Goal: Information Seeking & Learning: Learn about a topic

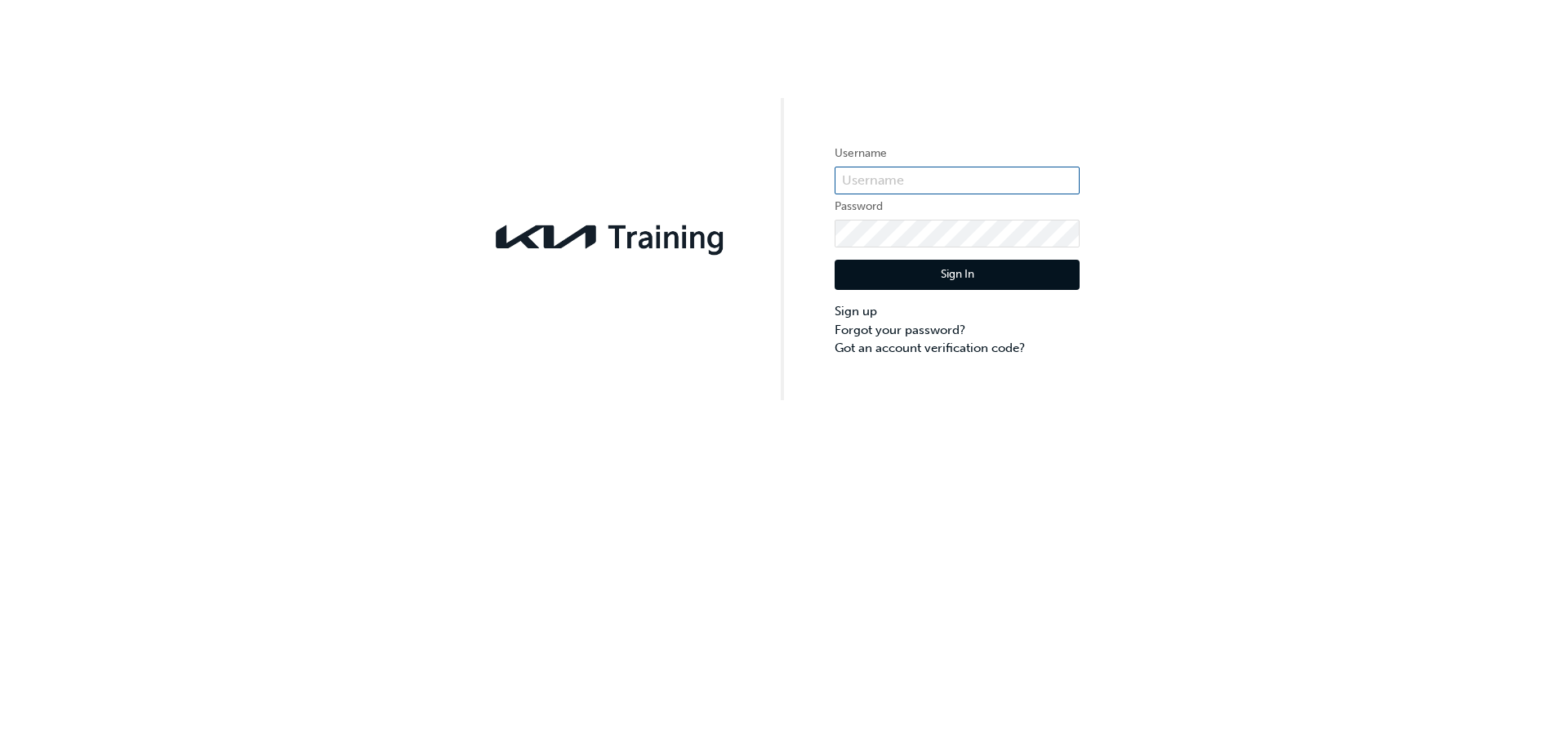
type input "KAU82281I0"
click at [889, 183] on input "KAU82281I0" at bounding box center [957, 181] width 245 height 28
click at [731, 296] on div "Username KAU82281I0 Password Sign In Sign up Forgot your password? Got an accou…" at bounding box center [784, 200] width 1568 height 400
click at [874, 273] on button "Sign In" at bounding box center [957, 275] width 245 height 31
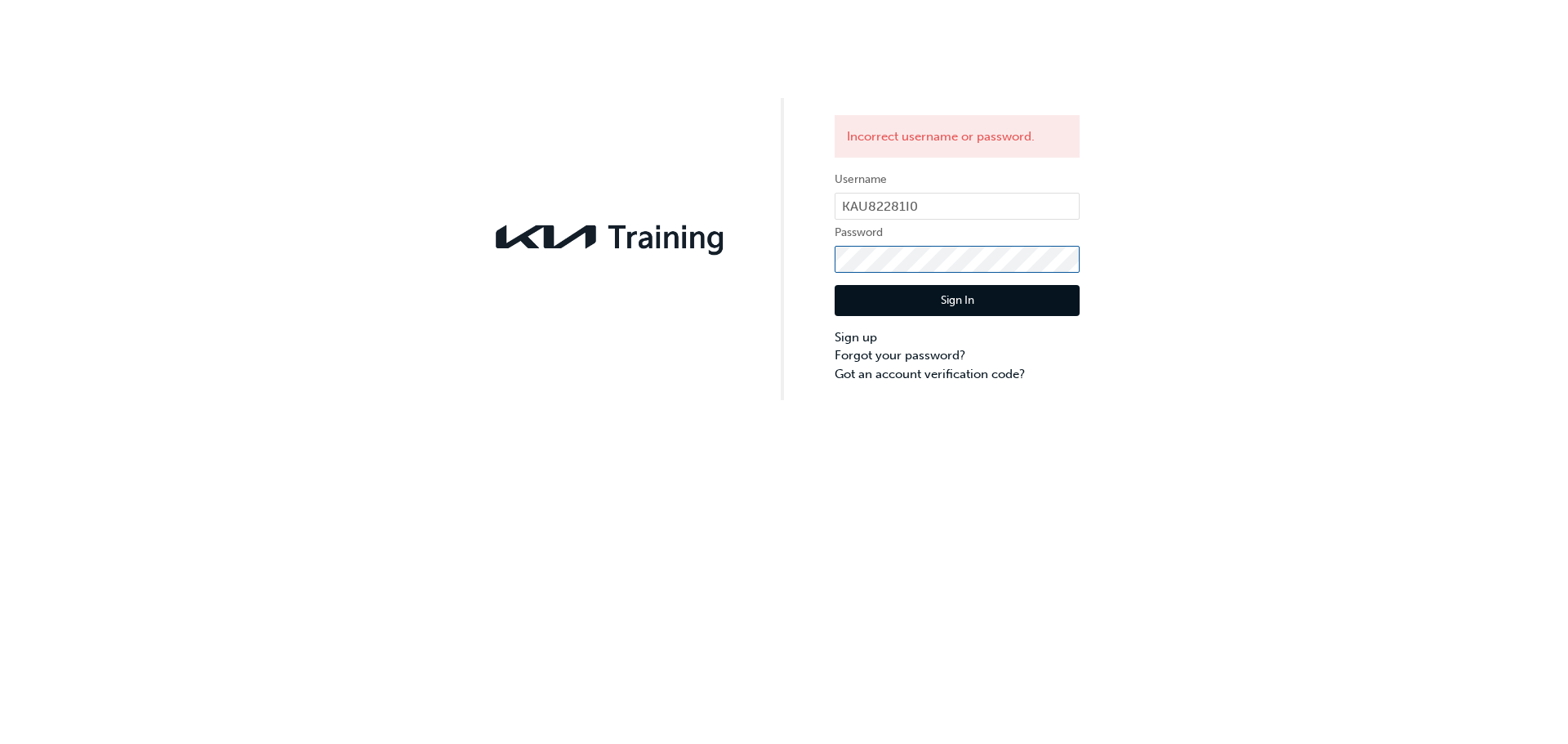
click at [642, 261] on div "Incorrect username or password. Username KAU82281I0 Password Sign In Sign up Fo…" at bounding box center [784, 200] width 1568 height 400
click button "Sign In" at bounding box center [957, 300] width 245 height 31
click at [802, 264] on div "Incorrect username or password. Username KAU82281I0 Password Sign In Sign up Fo…" at bounding box center [784, 200] width 1568 height 400
click button "Sign In" at bounding box center [957, 300] width 245 height 31
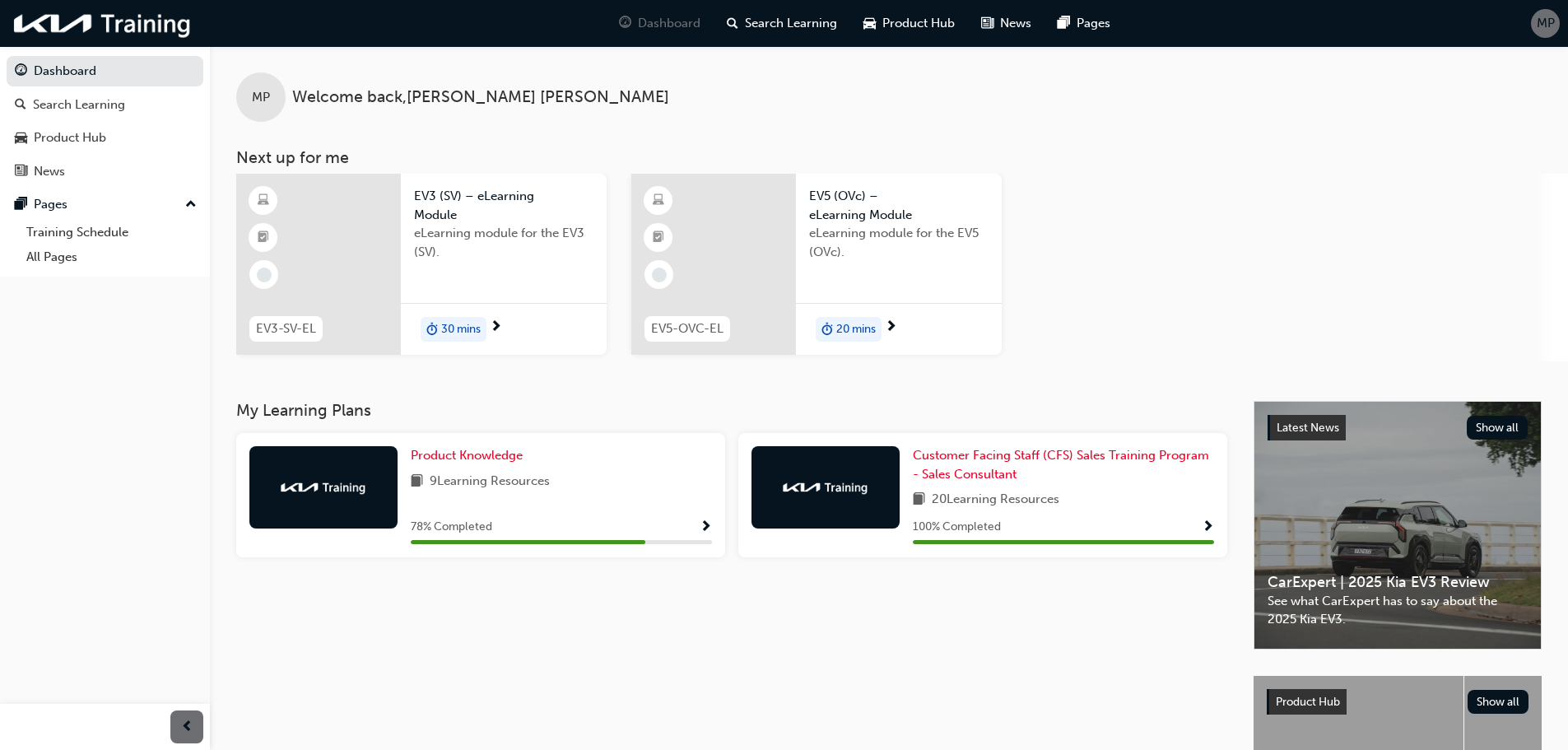
click at [587, 464] on div "Product Knowledge" at bounding box center [561, 455] width 301 height 19
click at [470, 463] on link "Product Knowledge" at bounding box center [470, 455] width 119 height 19
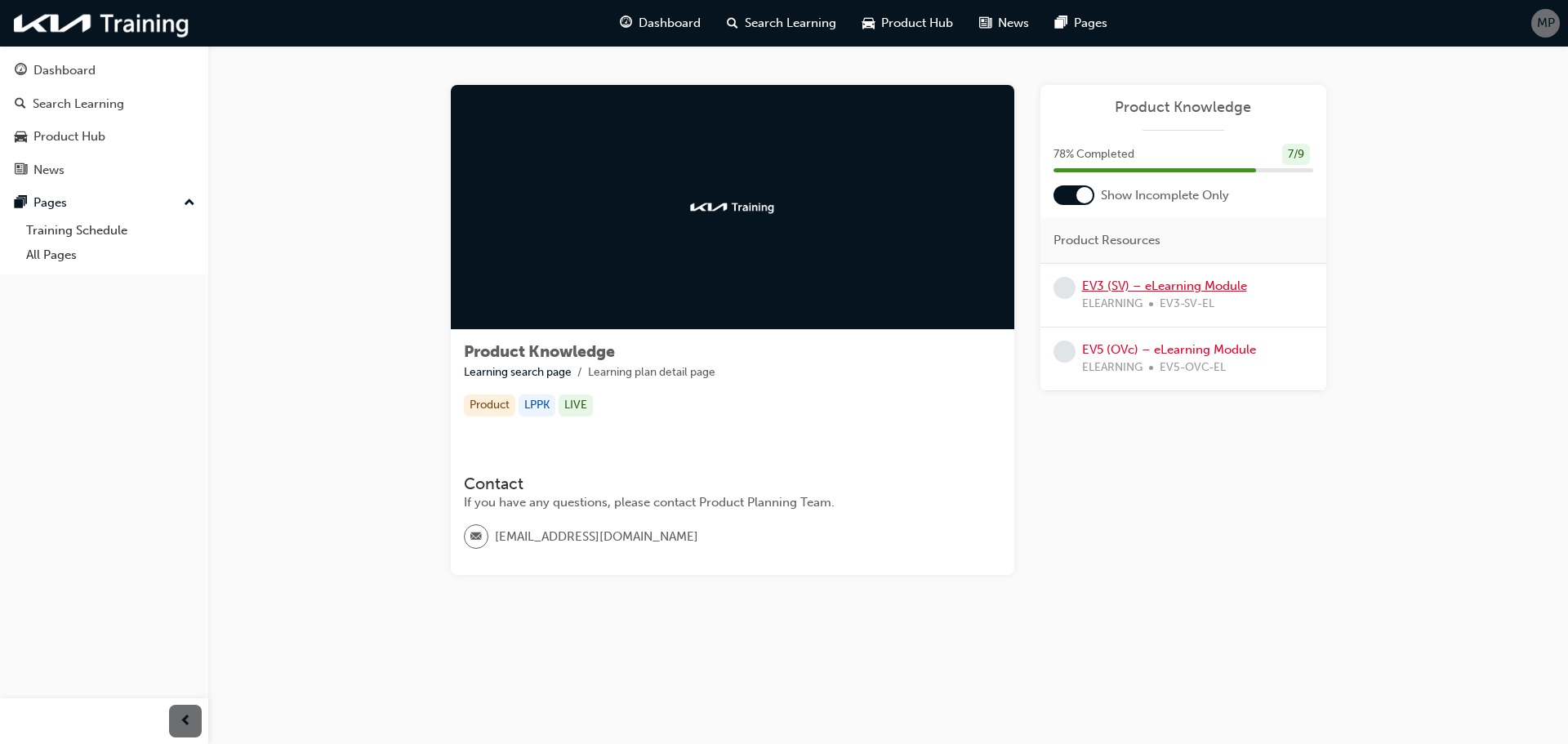
click at [1114, 291] on link "EV3 (SV) – eLearning Module" at bounding box center [1165, 286] width 165 height 15
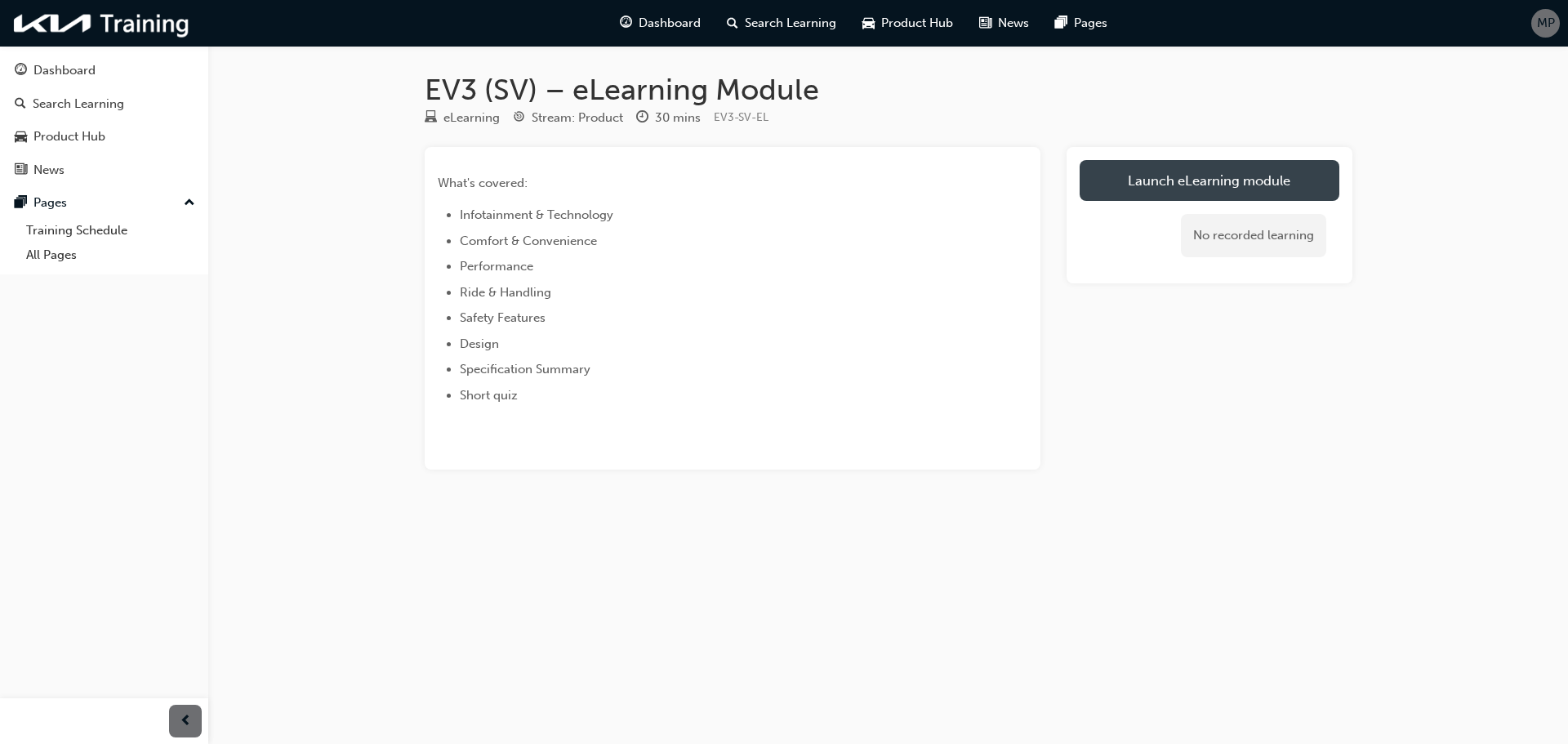
click at [1183, 189] on link "Launch eLearning module" at bounding box center [1209, 181] width 259 height 41
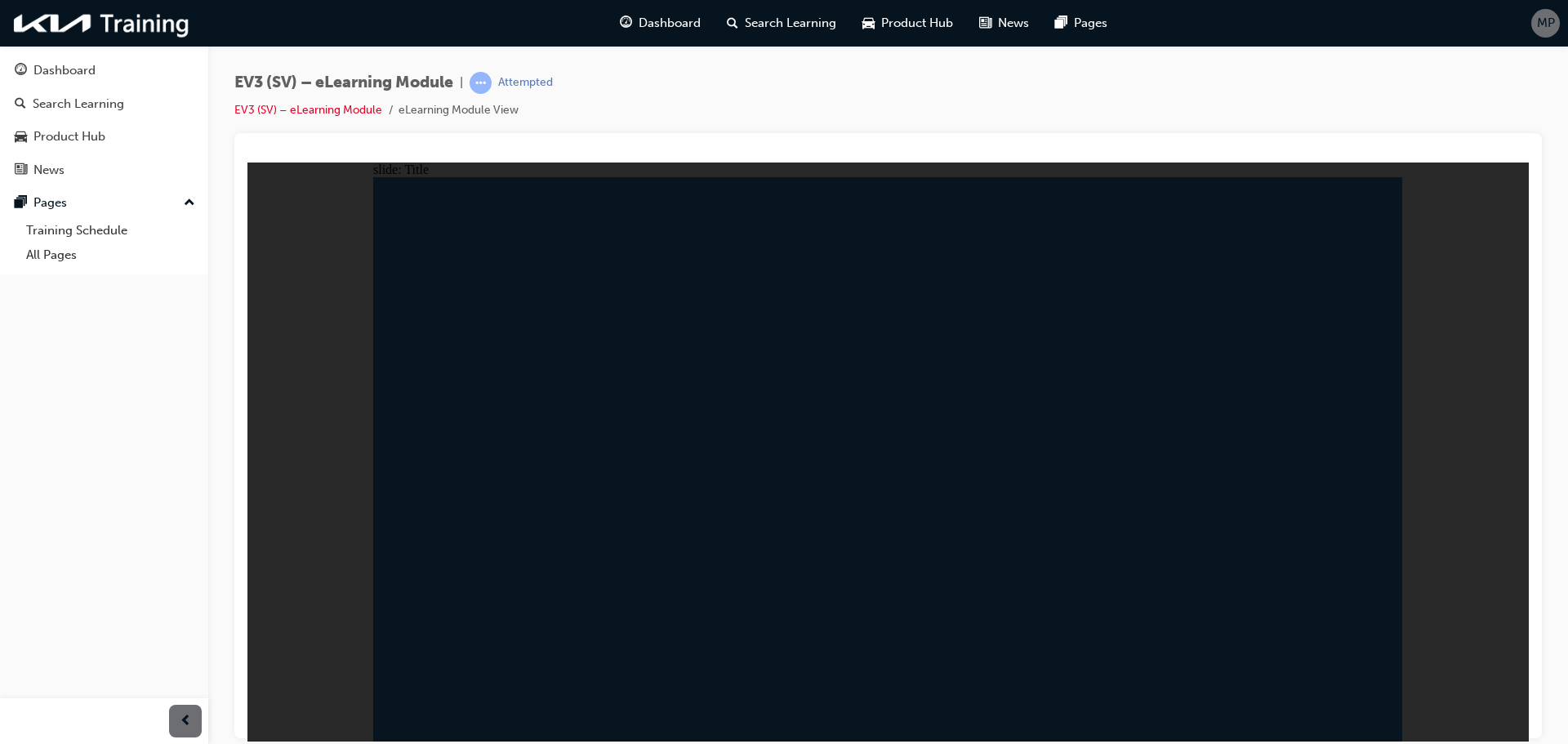
drag, startPoint x: 775, startPoint y: 546, endPoint x: 783, endPoint y: 543, distance: 8.5
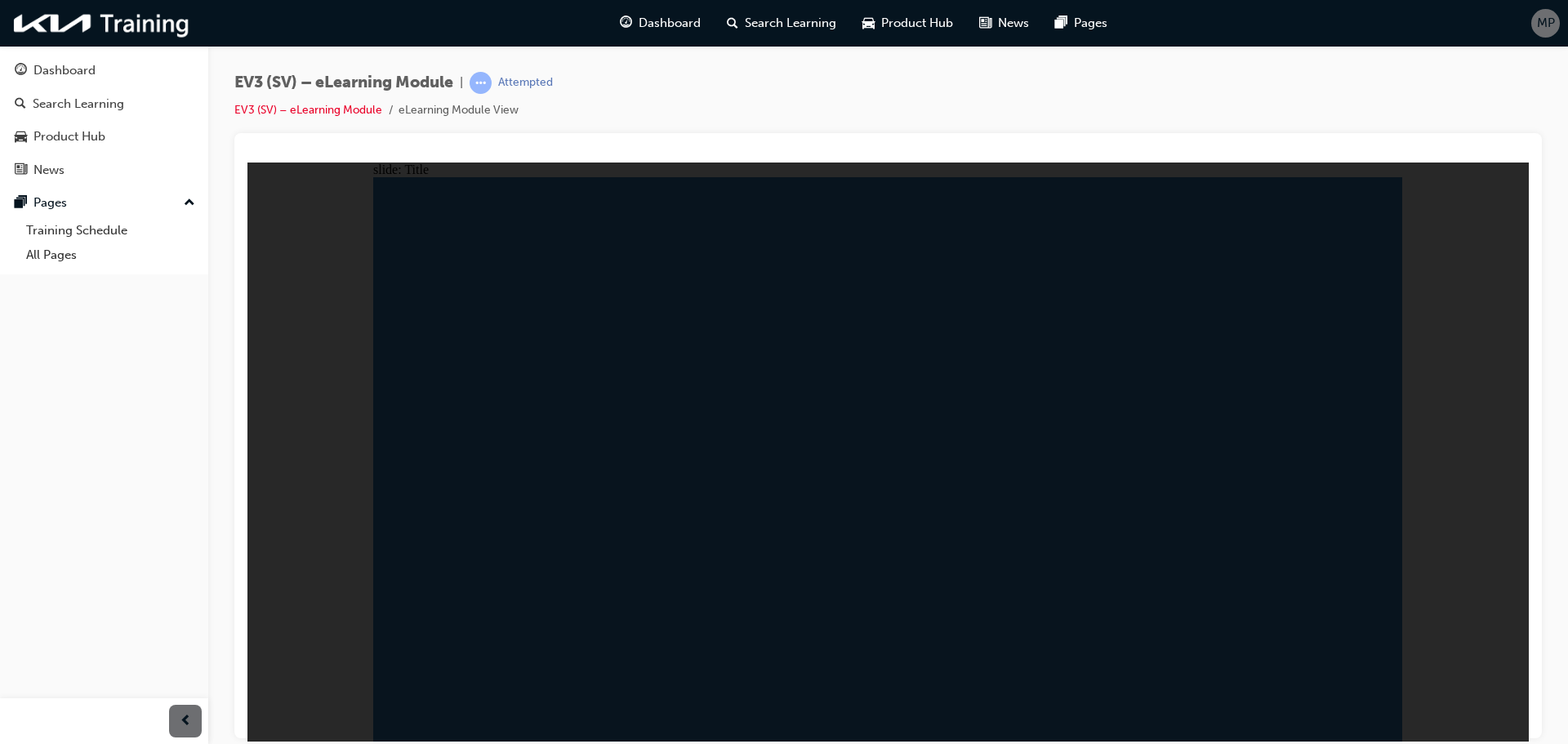
drag, startPoint x: 971, startPoint y: 546, endPoint x: 771, endPoint y: 644, distance: 222.7
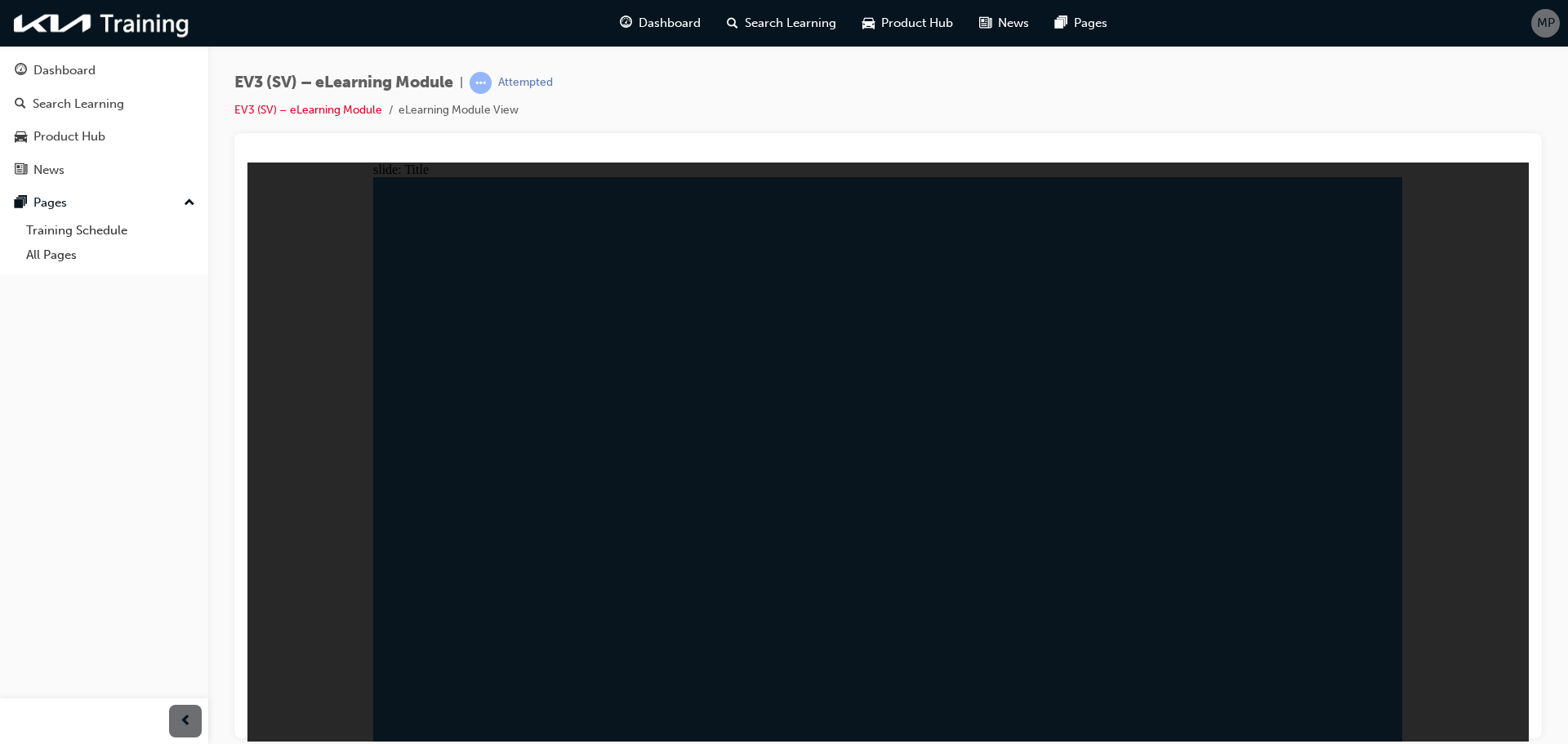
drag, startPoint x: 1362, startPoint y: 704, endPoint x: 1371, endPoint y: 702, distance: 9.2
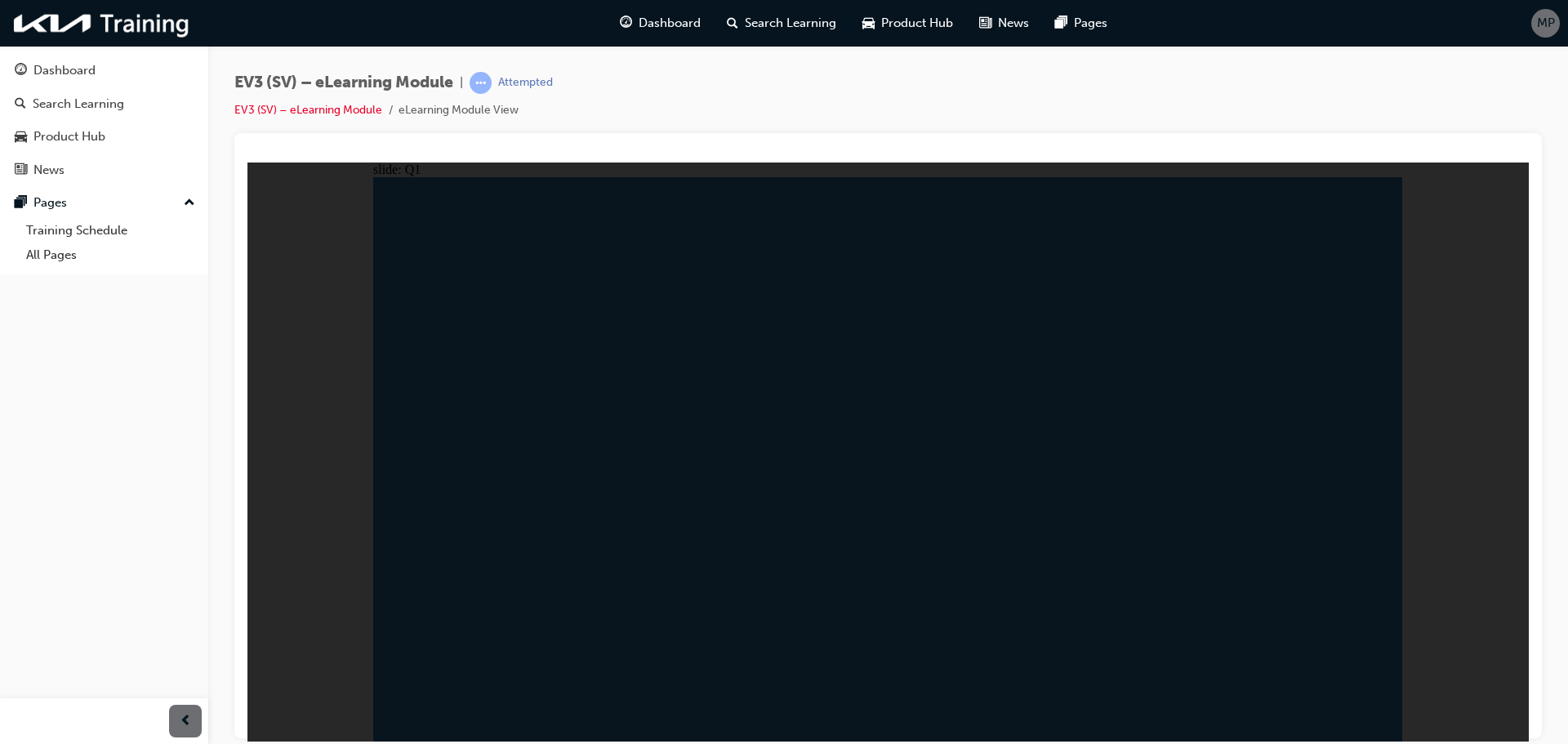
radio input "true"
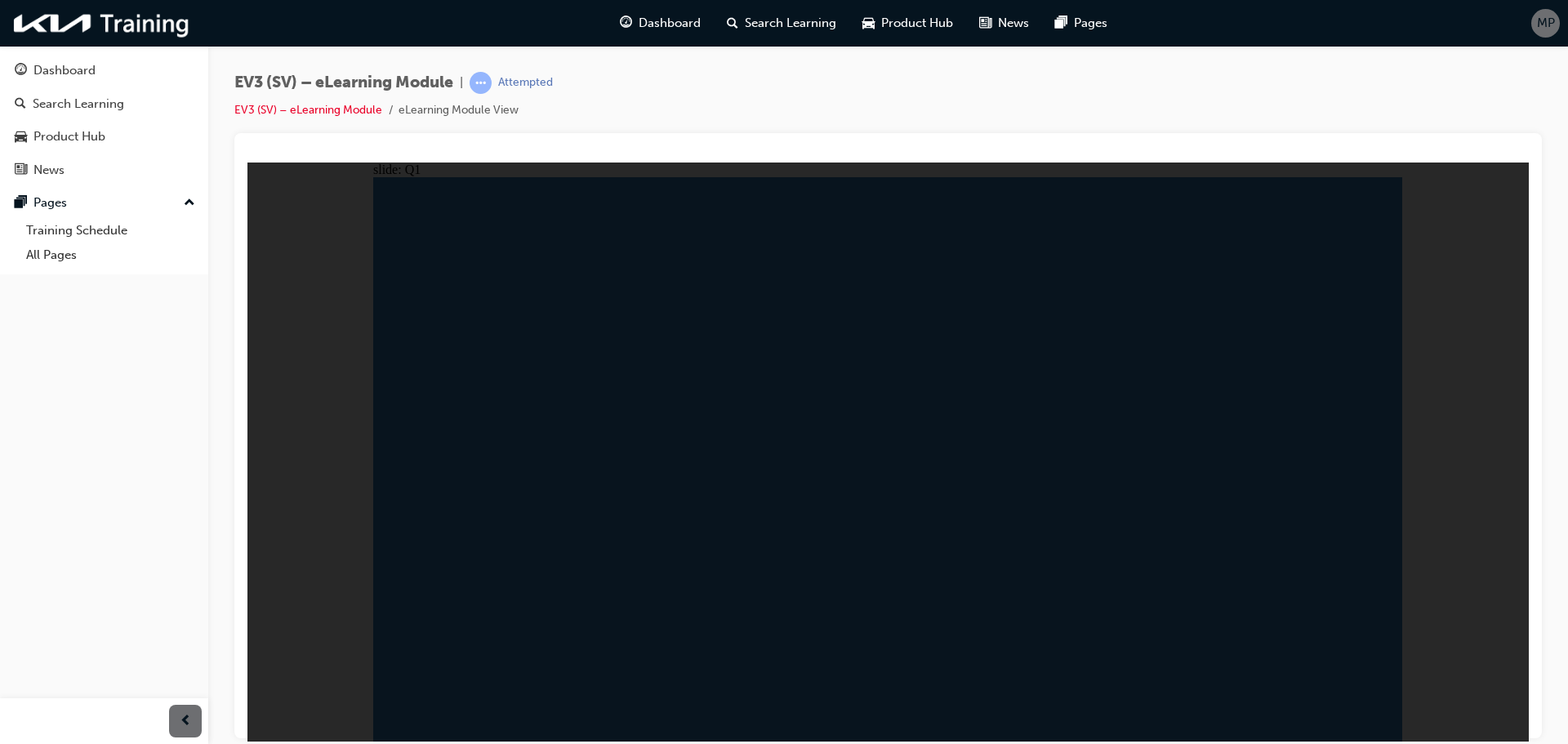
radio input "true"
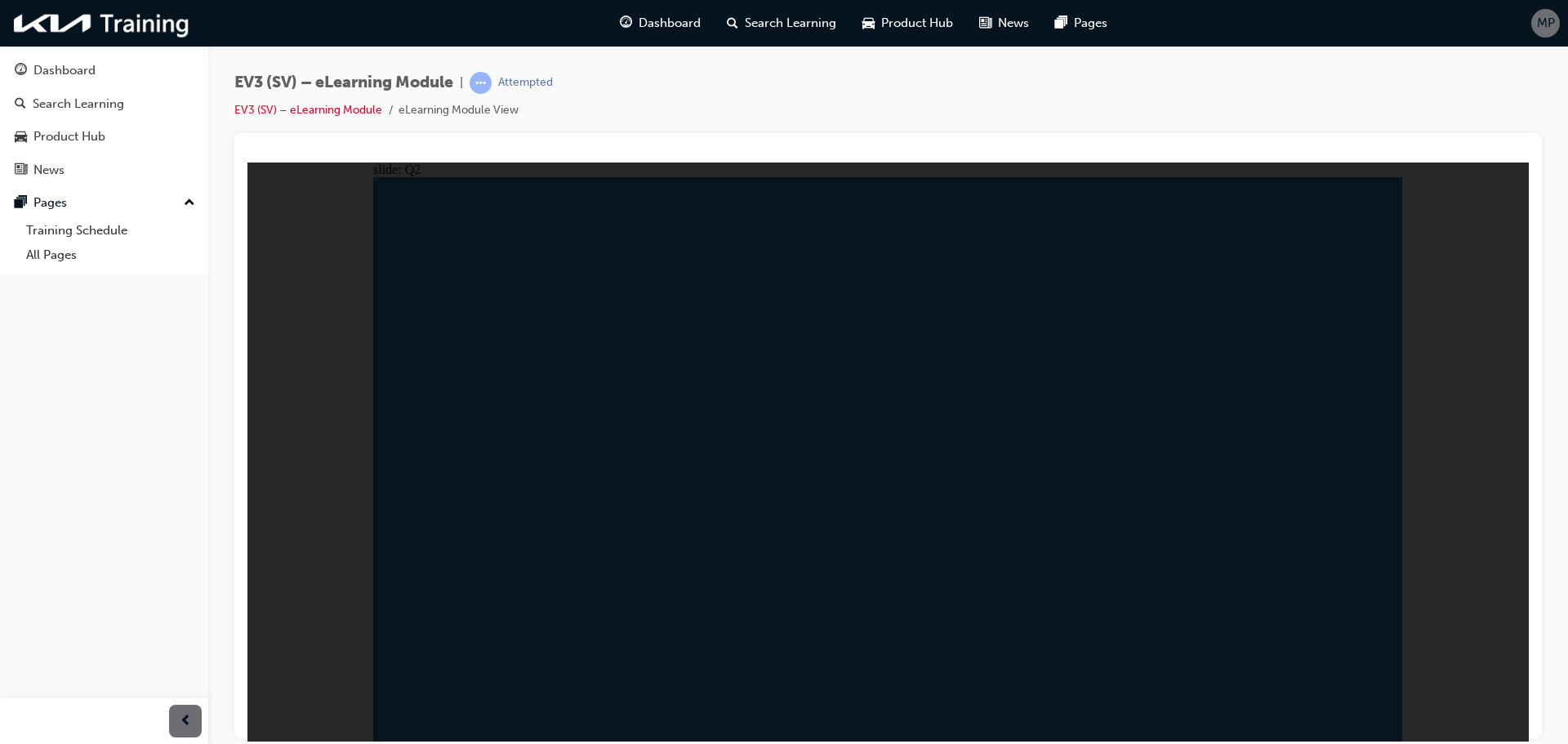
radio input "true"
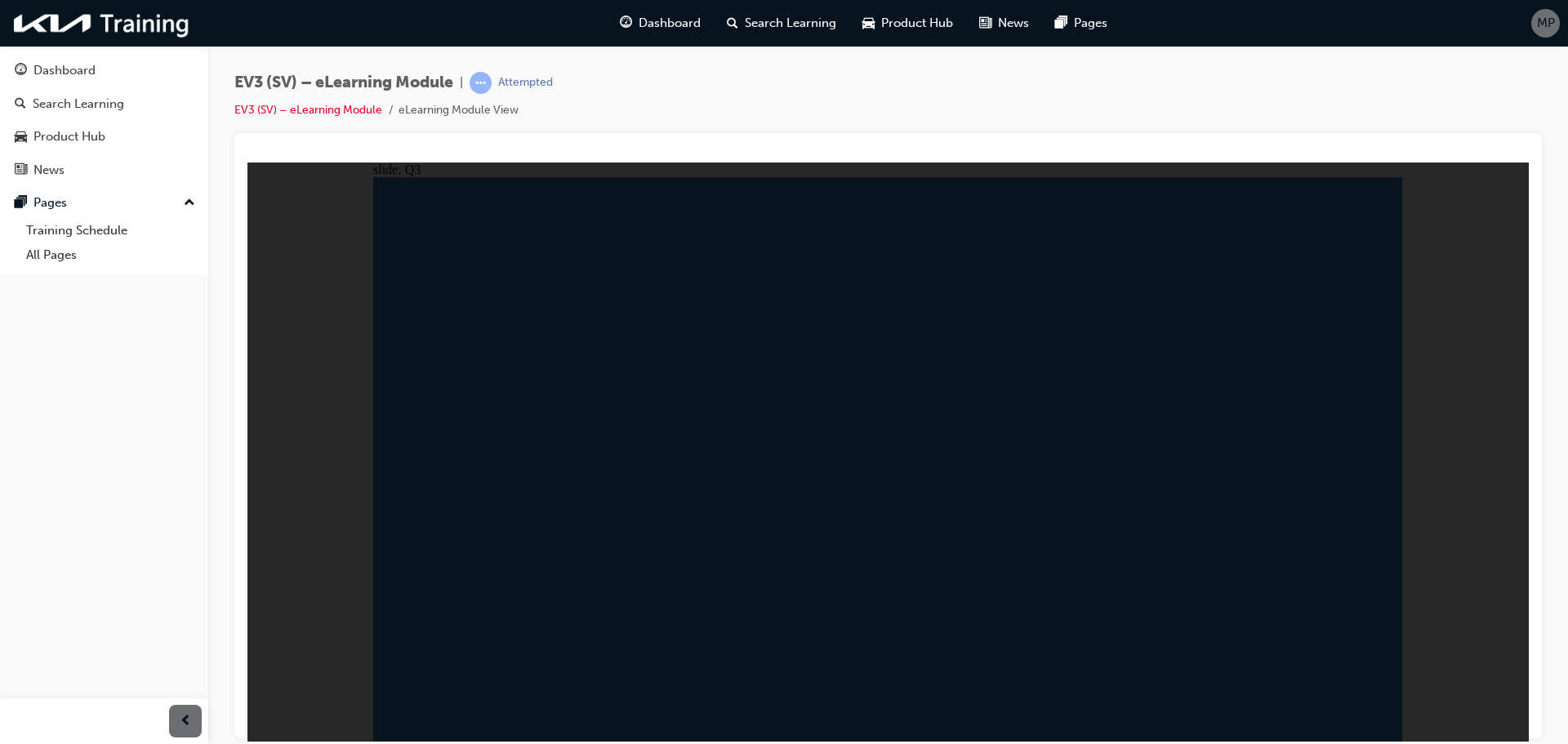
radio input "true"
drag, startPoint x: 1254, startPoint y: 639, endPoint x: 1273, endPoint y: 647, distance: 20.6
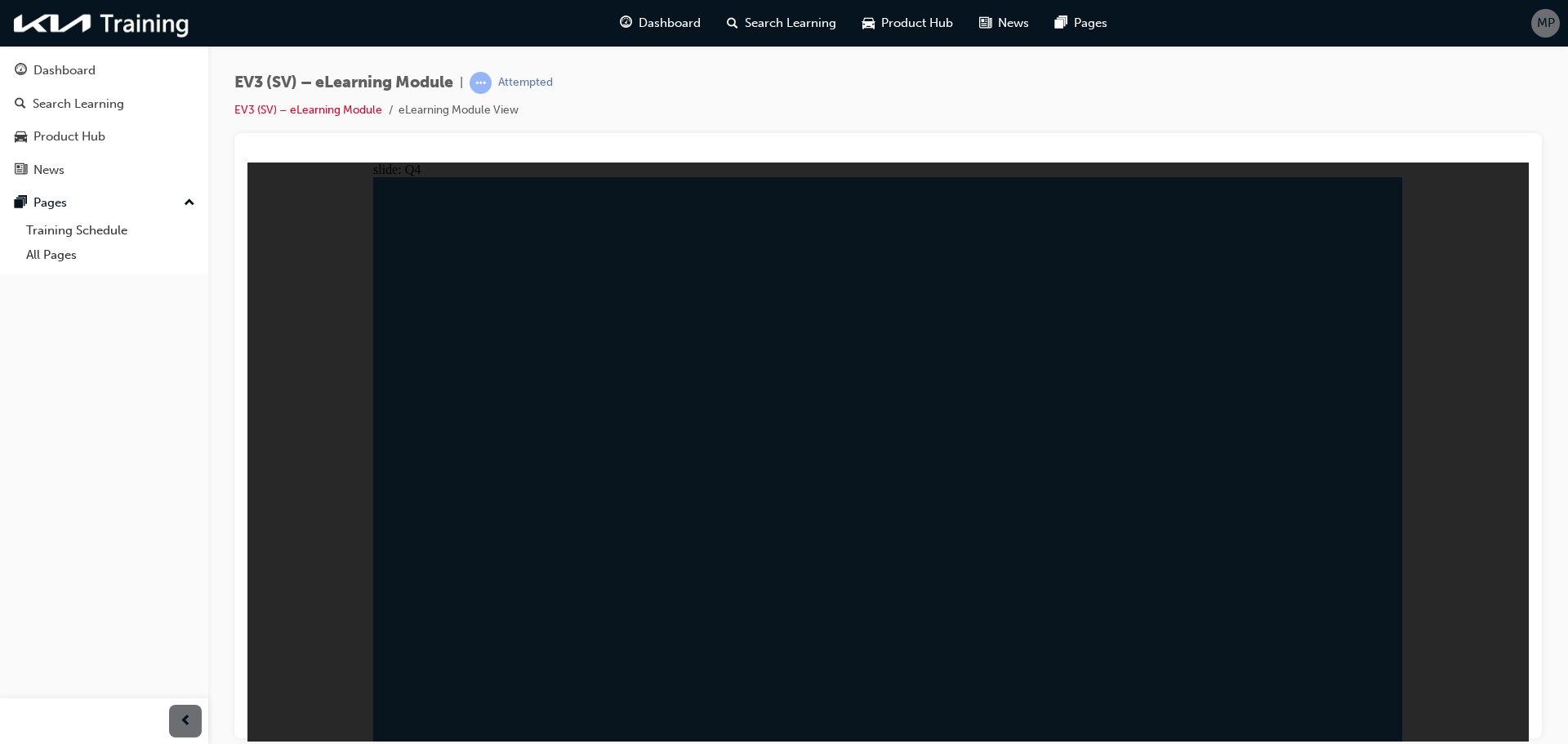
radio input "true"
radio input "false"
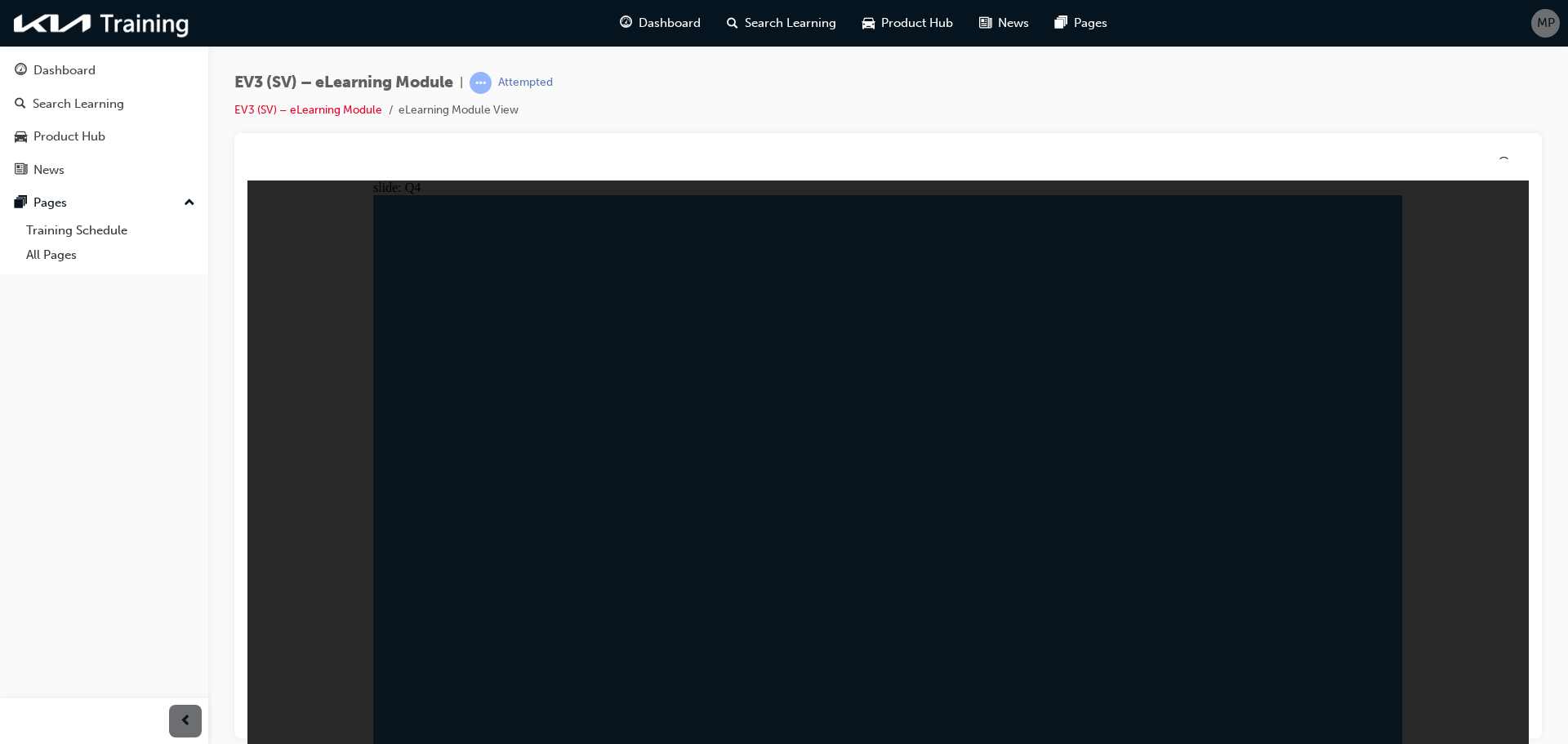
drag, startPoint x: 863, startPoint y: 496, endPoint x: 867, endPoint y: 514, distance: 18.4
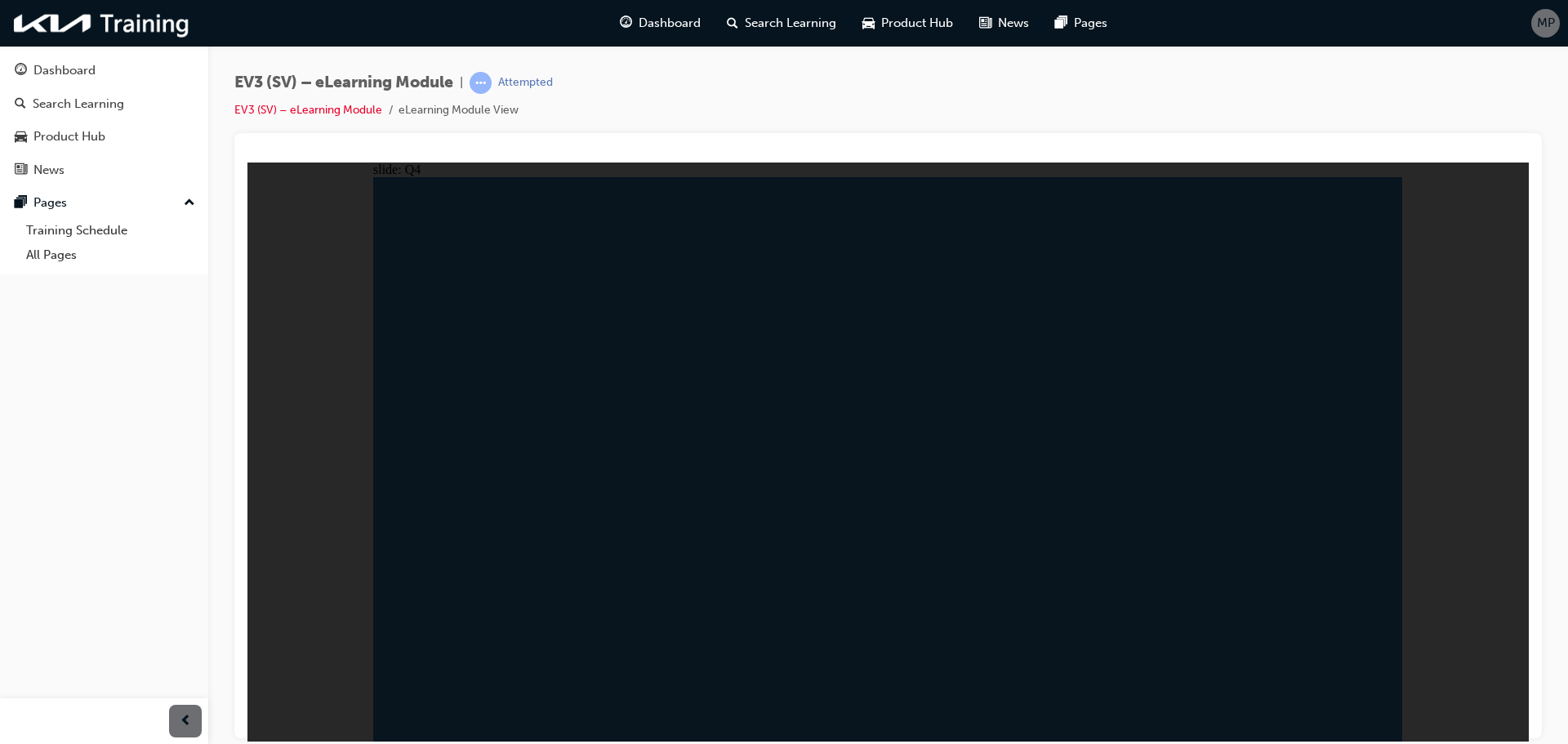
drag, startPoint x: 896, startPoint y: 519, endPoint x: 925, endPoint y: 519, distance: 29.0
drag, startPoint x: 934, startPoint y: 552, endPoint x: 1024, endPoint y: 597, distance: 100.6
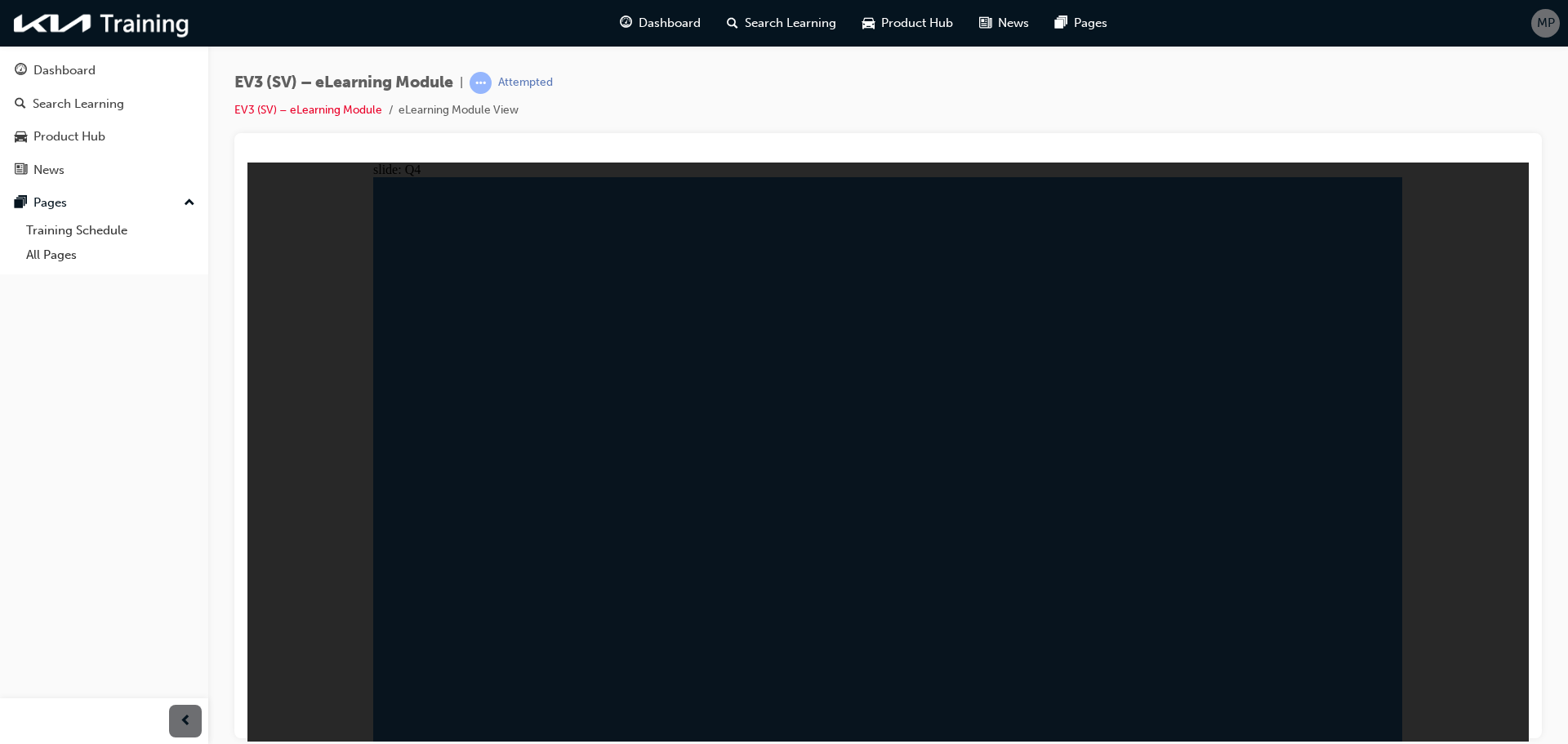
radio input "false"
radio input "true"
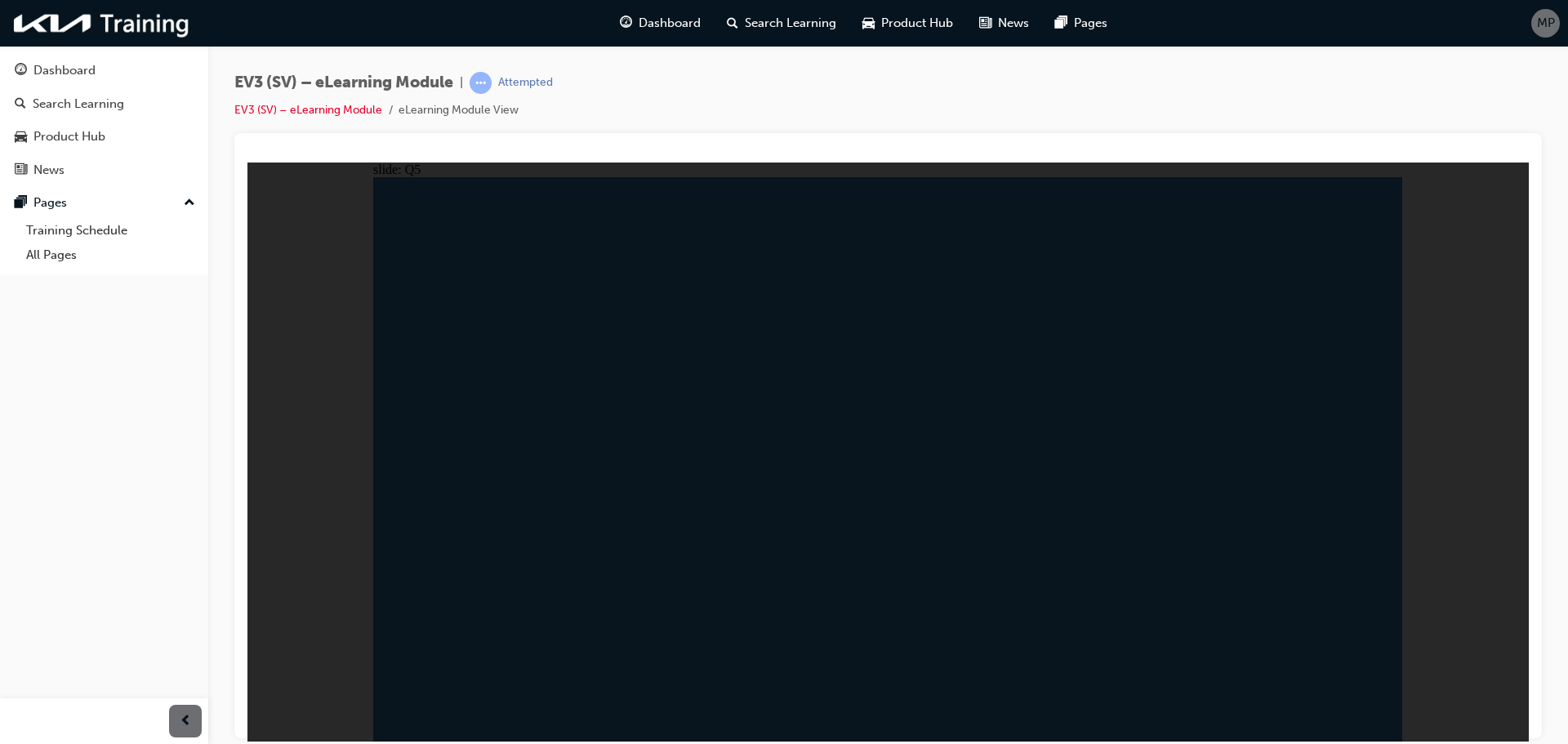
radio input "true"
drag, startPoint x: 1243, startPoint y: 627, endPoint x: 1244, endPoint y: 638, distance: 11.0
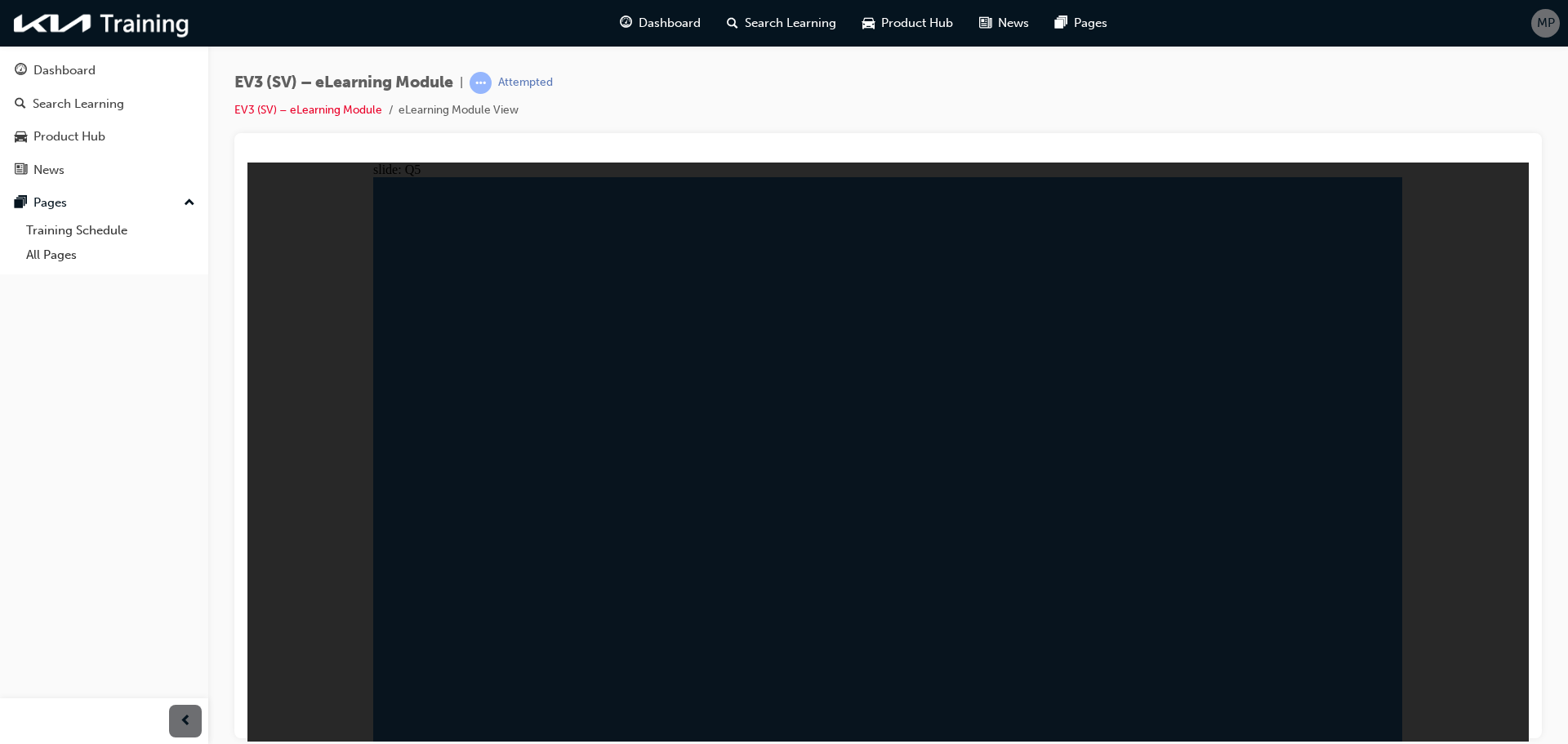
radio input "true"
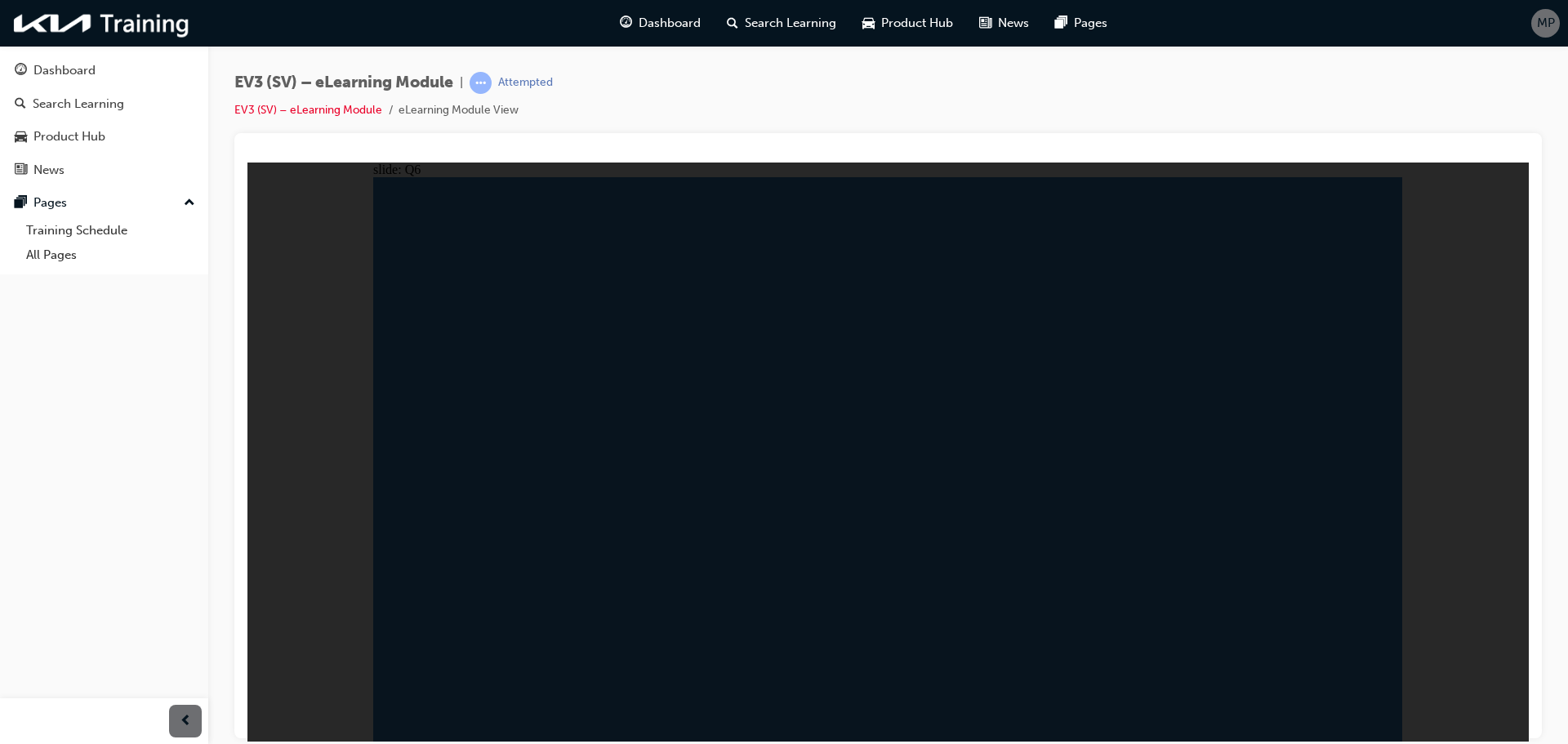
radio input "true"
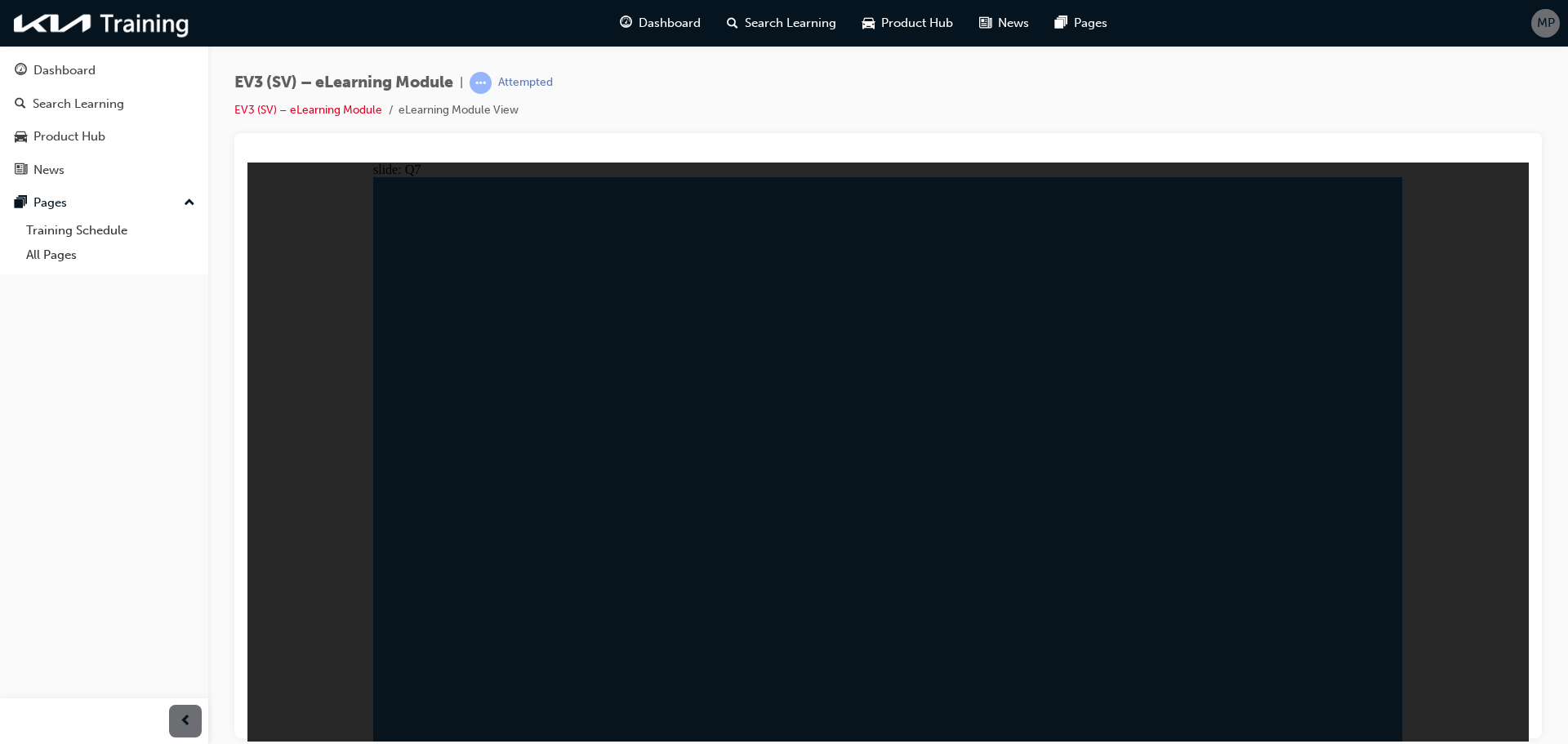
drag, startPoint x: 950, startPoint y: 445, endPoint x: 1038, endPoint y: 515, distance: 112.4
radio input "true"
drag, startPoint x: 1363, startPoint y: 697, endPoint x: 1356, endPoint y: 688, distance: 11.4
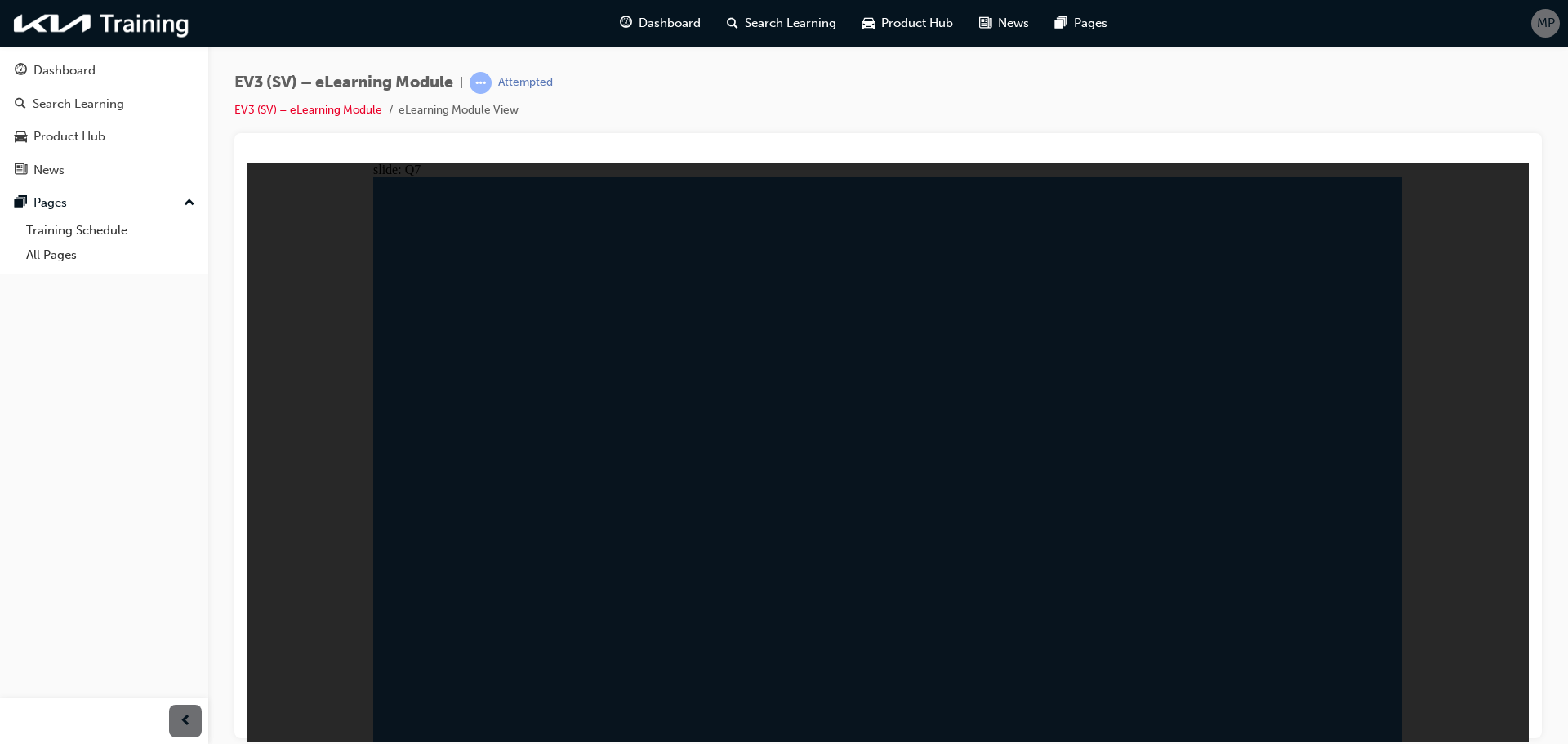
radio input "true"
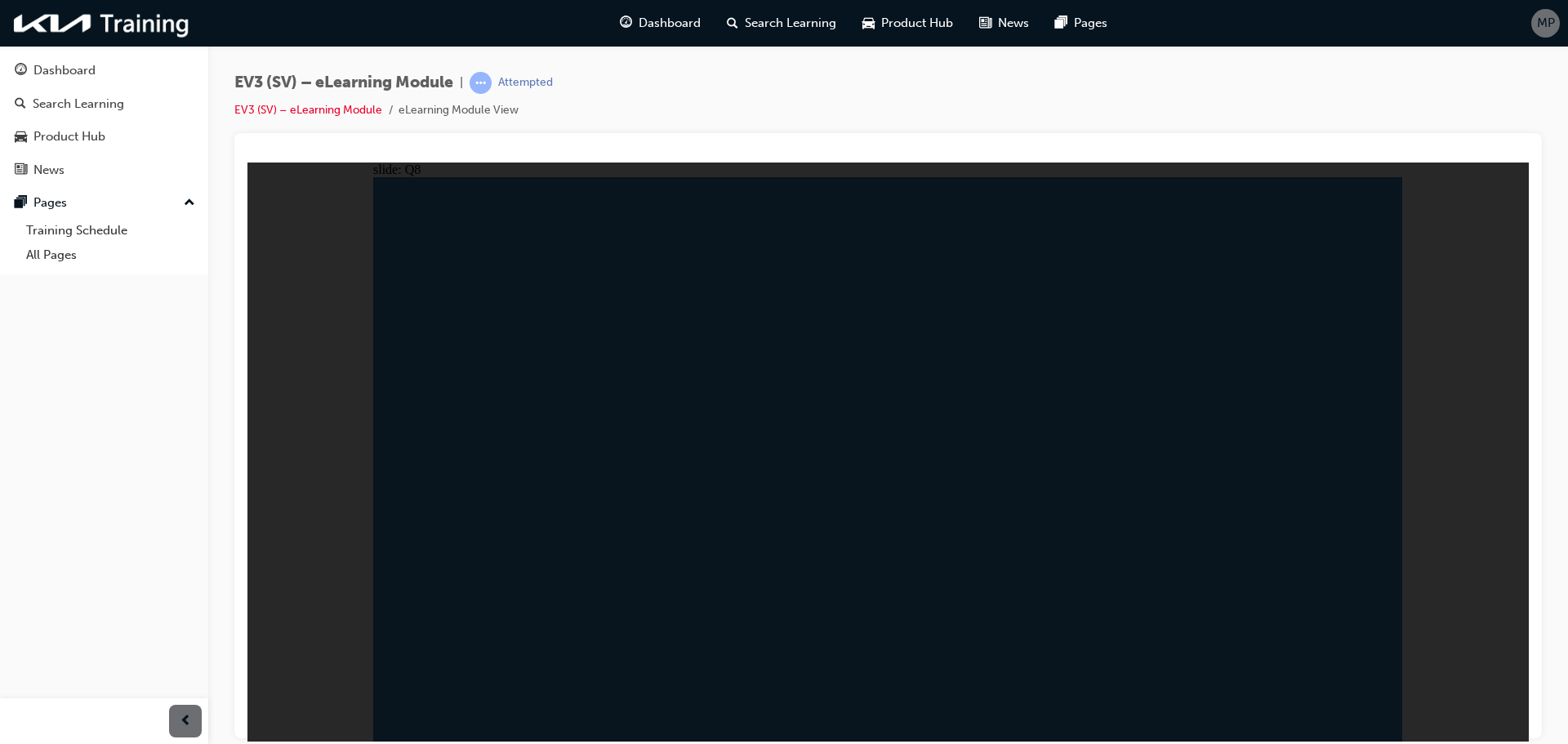
radio input "true"
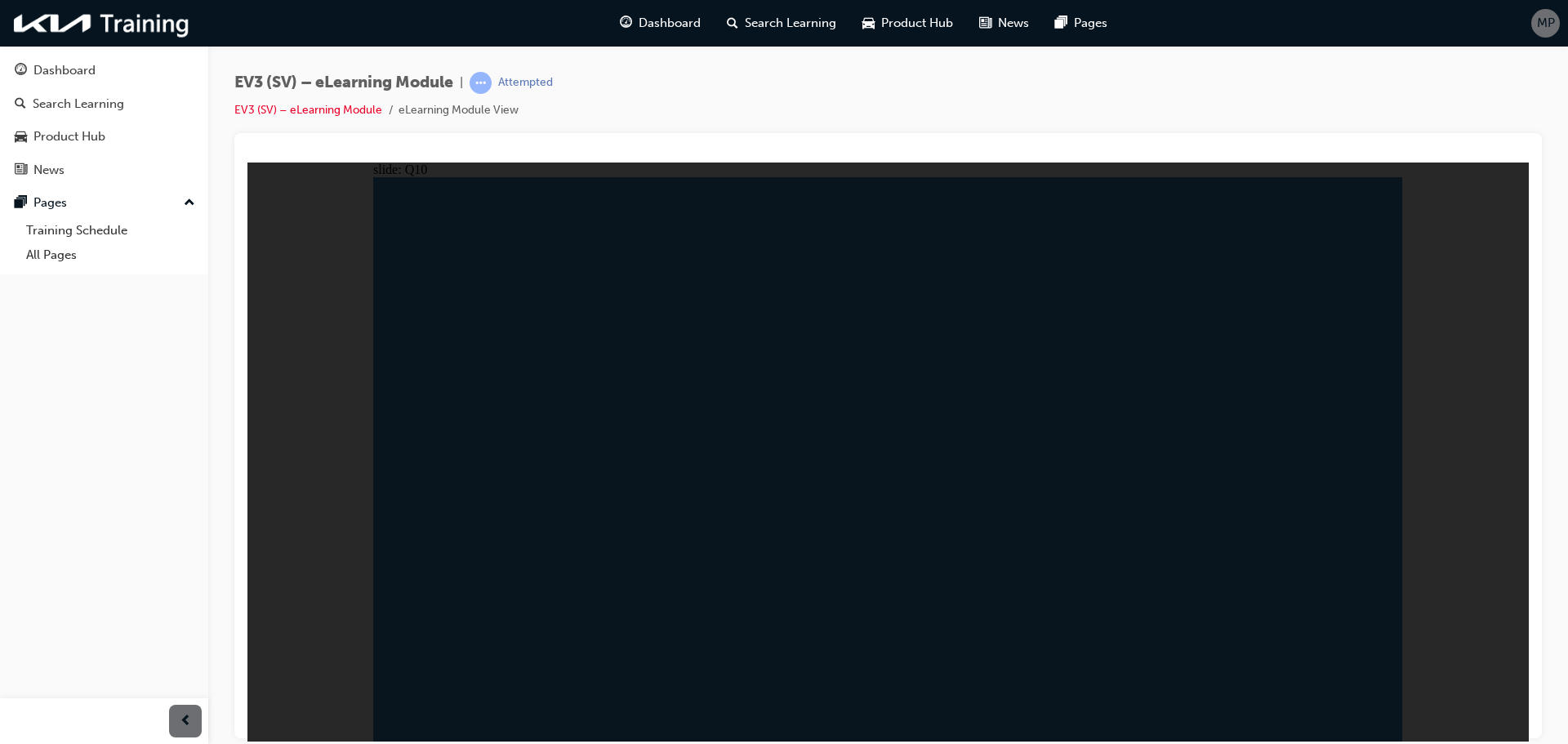
radio input "true"
drag, startPoint x: 1278, startPoint y: 642, endPoint x: 1264, endPoint y: 640, distance: 14.1
drag, startPoint x: 1377, startPoint y: 691, endPoint x: 1382, endPoint y: 706, distance: 15.8
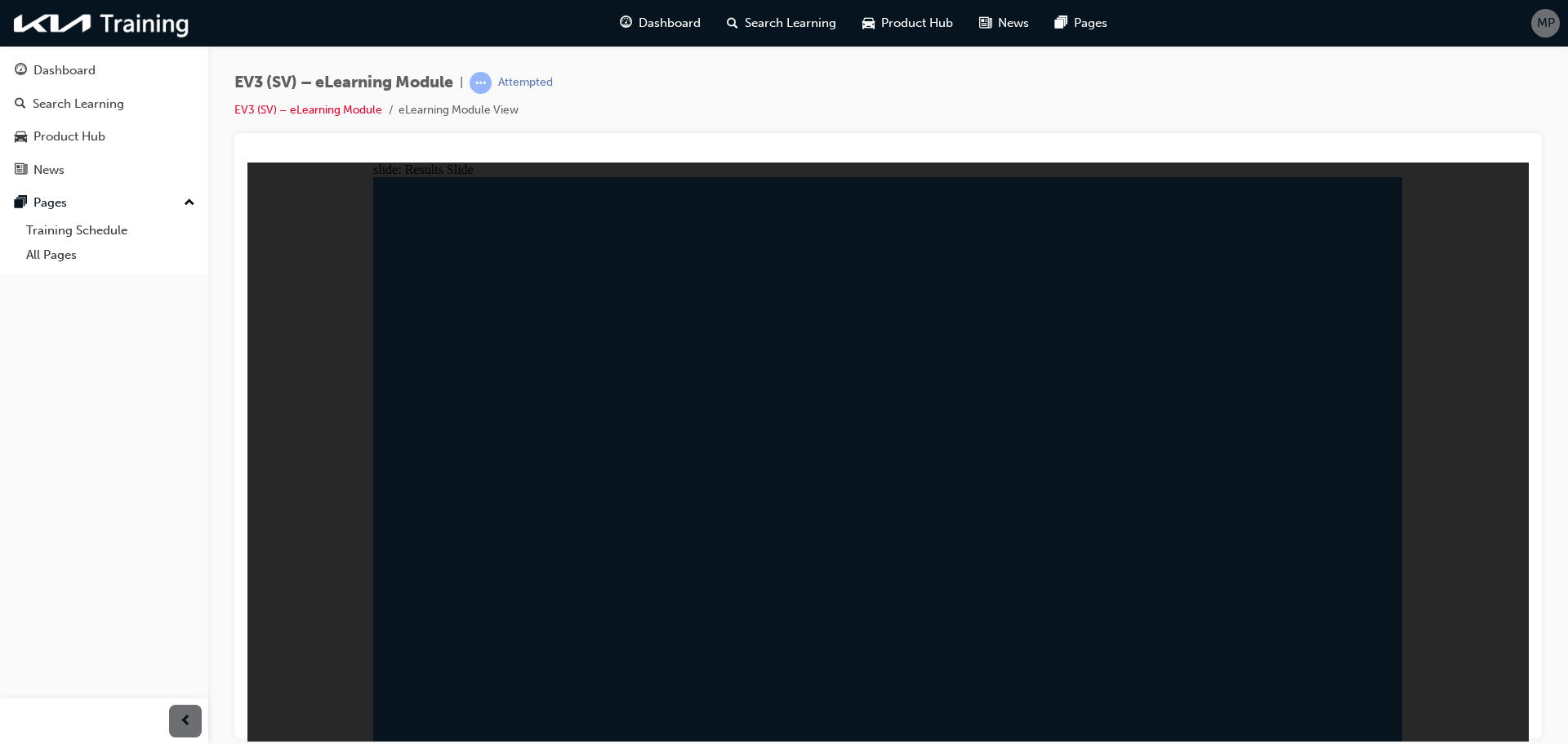
drag, startPoint x: 1382, startPoint y: 706, endPoint x: 1372, endPoint y: 699, distance: 12.2
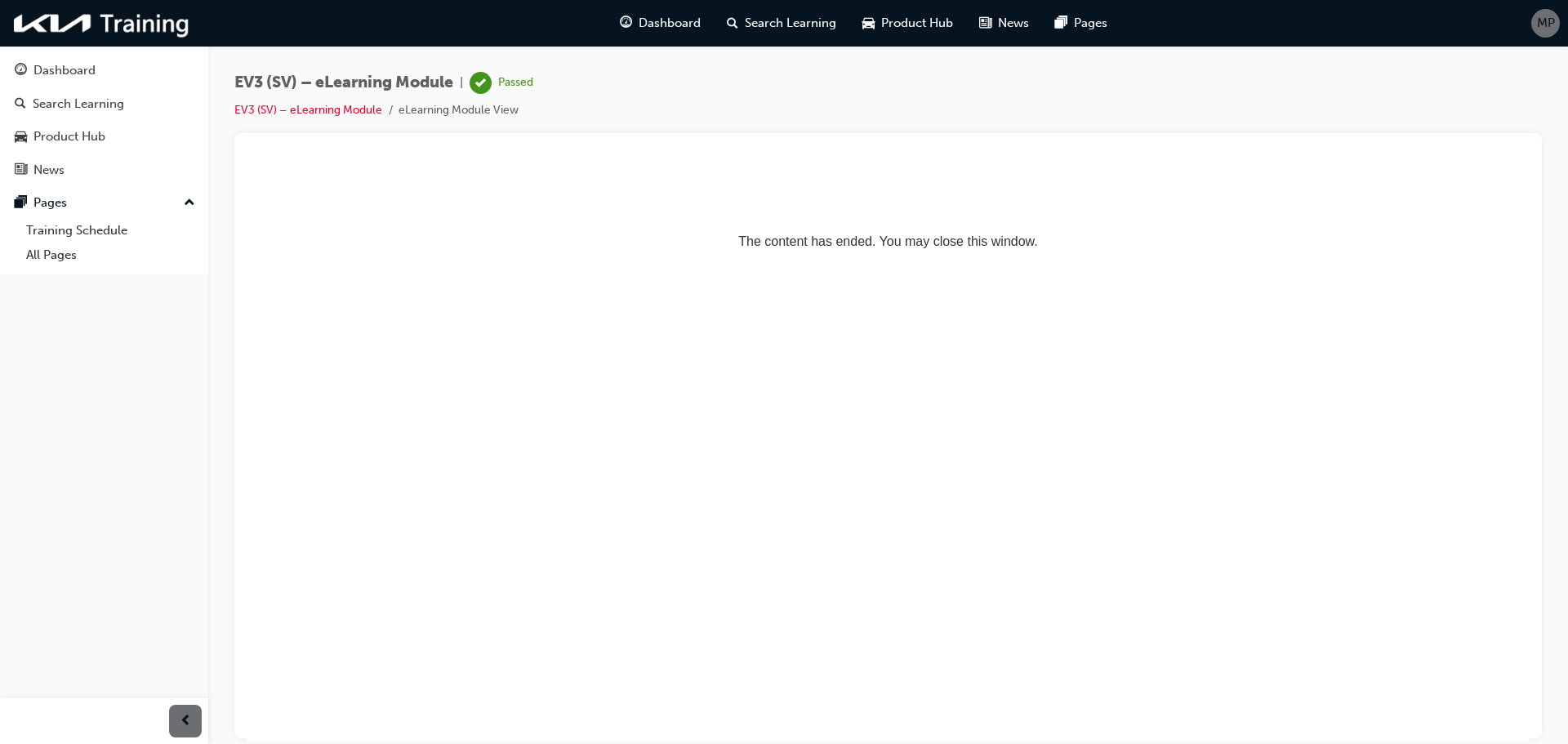
click at [917, 261] on html "The content has ended. You may close this window." at bounding box center [888, 212] width 1282 height 100
click at [191, 715] on span "prev-icon" at bounding box center [186, 721] width 12 height 20
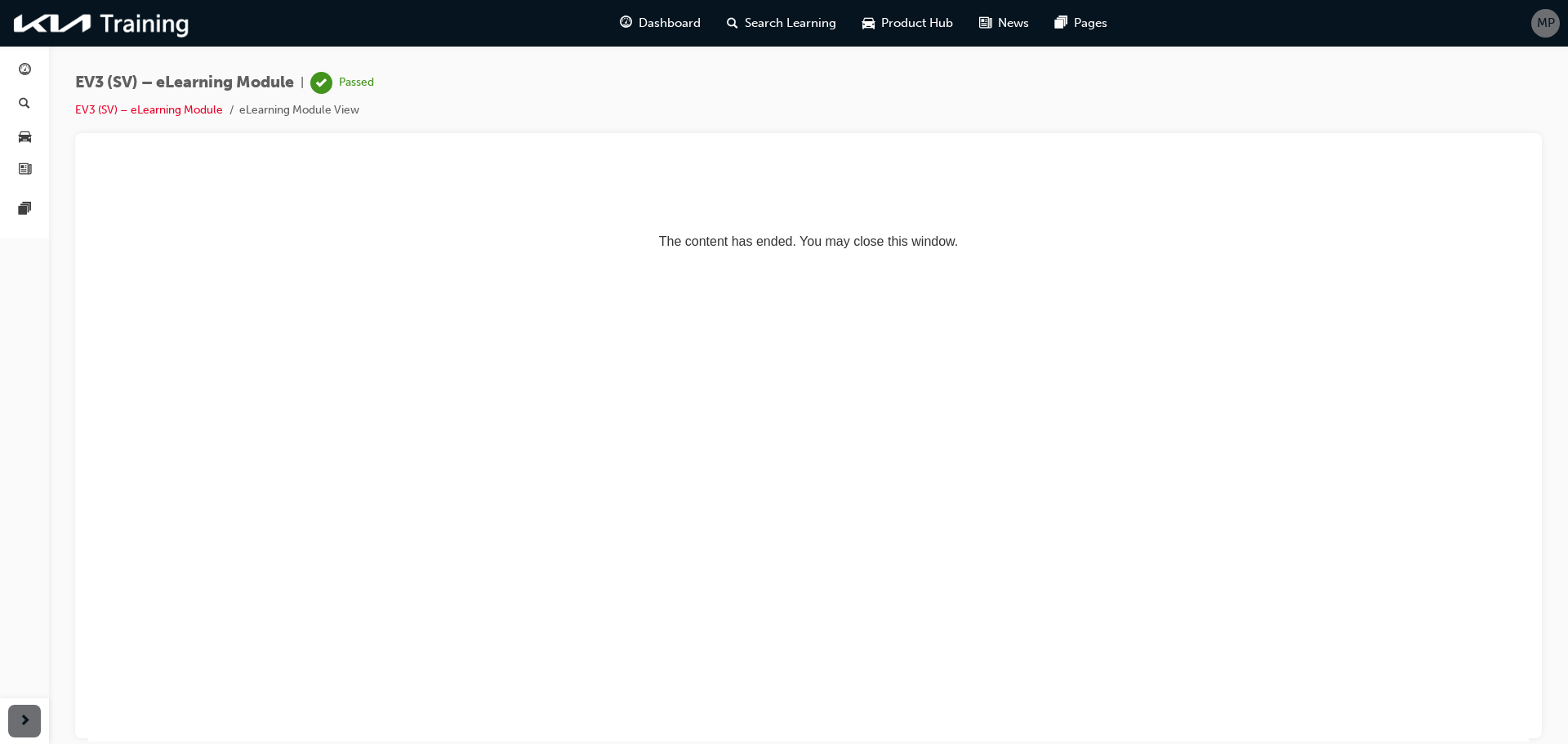
click at [23, 715] on span "next-icon" at bounding box center [25, 721] width 12 height 20
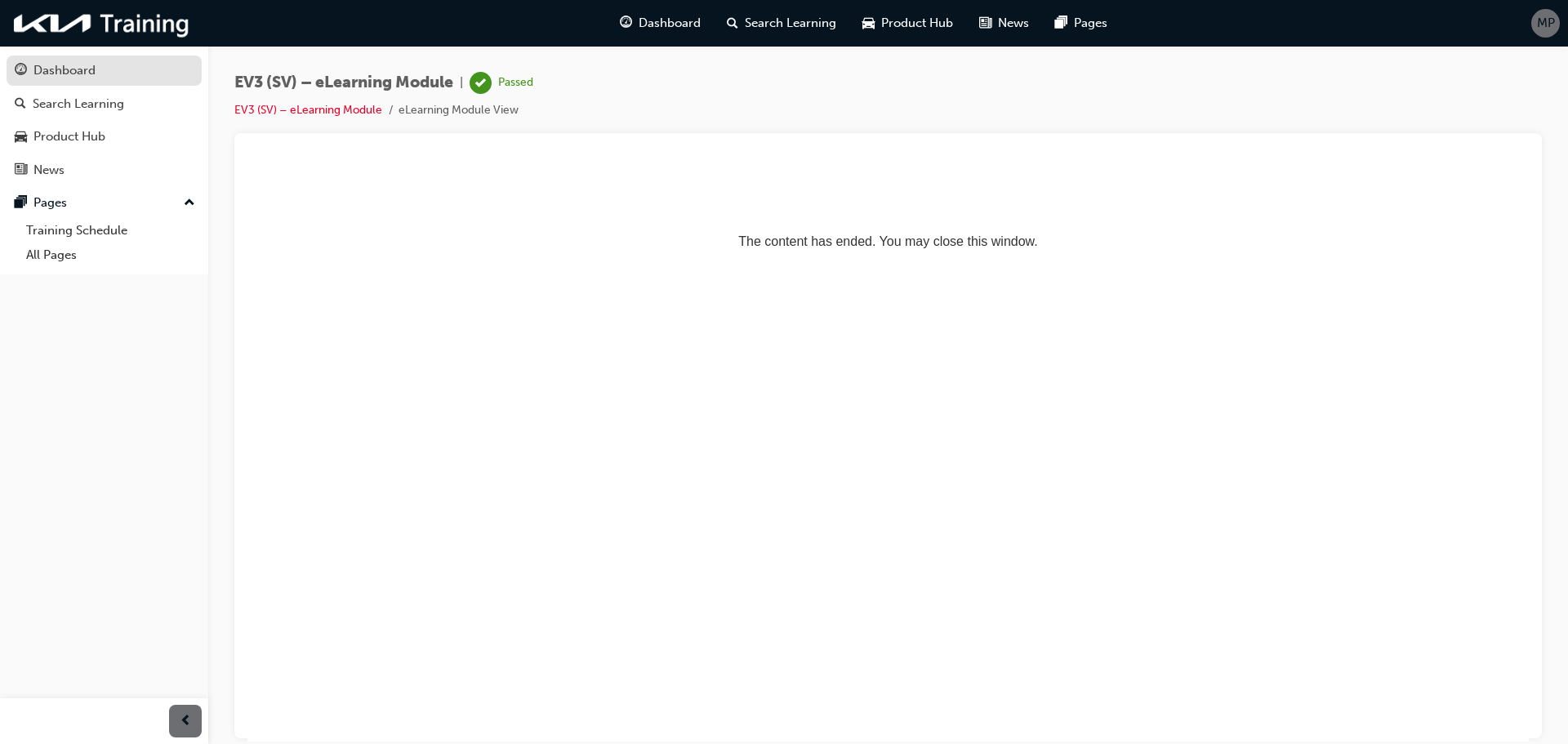
click at [142, 75] on div "Dashboard" at bounding box center [104, 70] width 179 height 20
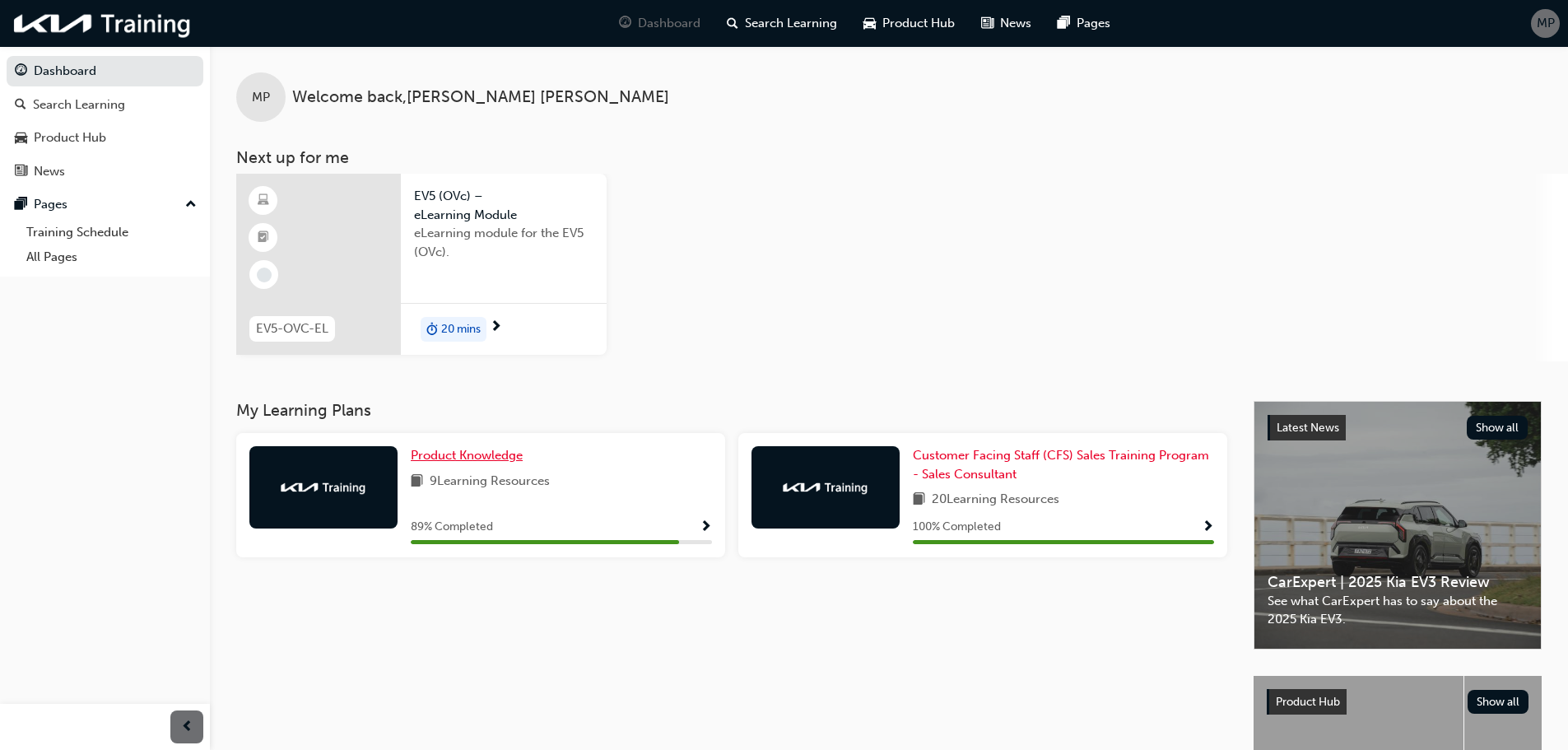
click at [474, 460] on span "Product Knowledge" at bounding box center [467, 455] width 112 height 15
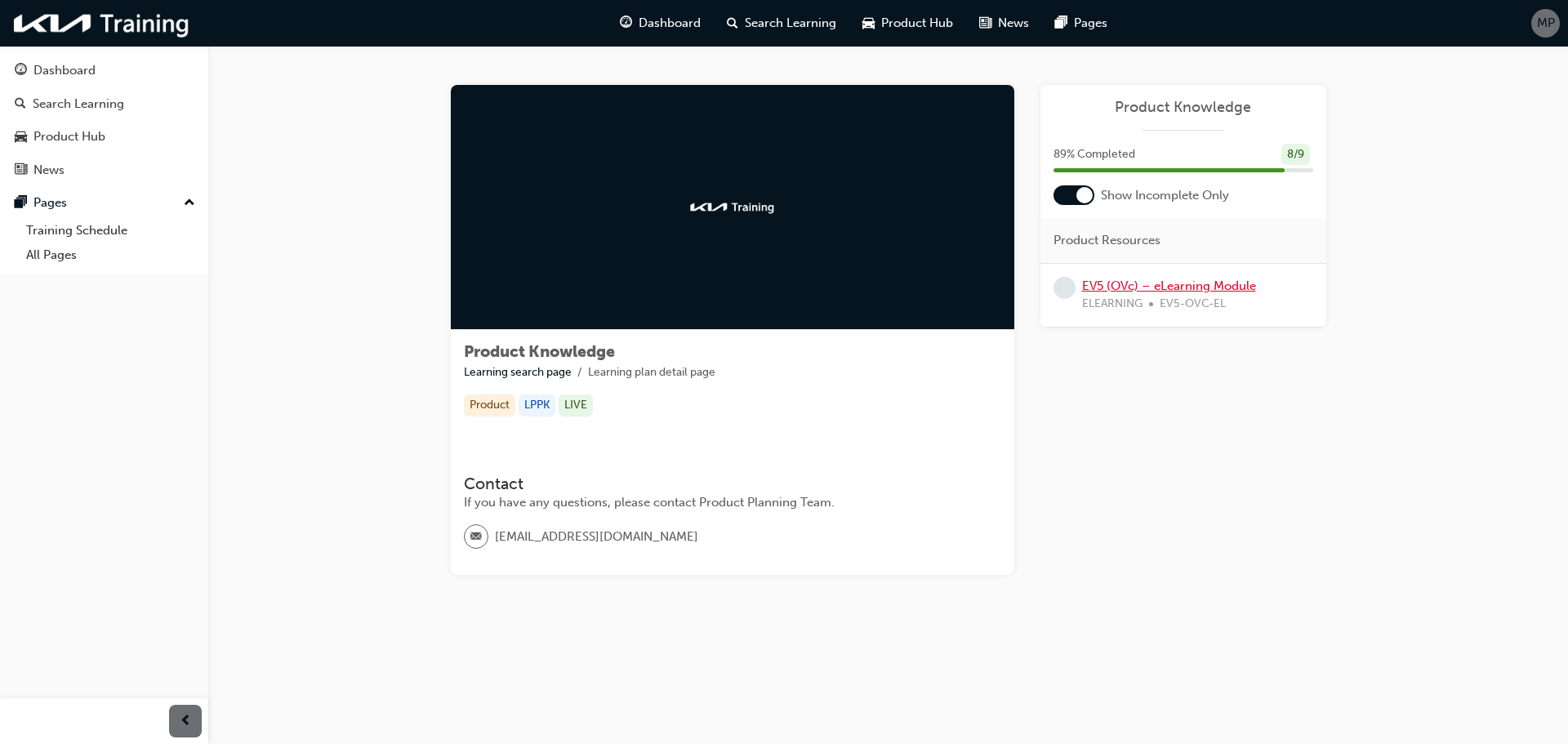
click at [1189, 292] on link "EV5 (OVc) – eLearning Module" at bounding box center [1169, 286] width 174 height 15
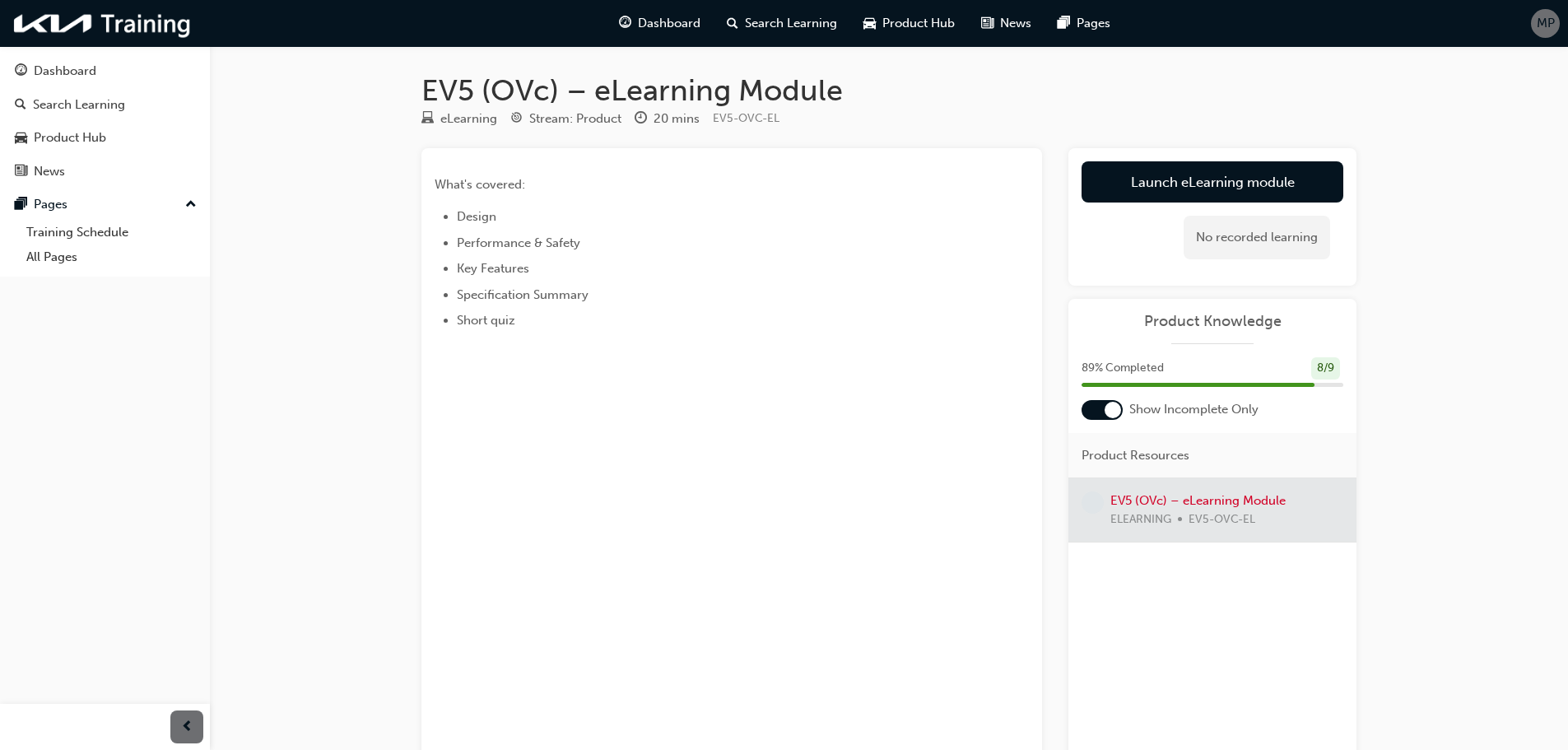
click at [485, 231] on ul "Design Performance & Safety Key Features Specification Summary Short quiz" at bounding box center [702, 268] width 535 height 124
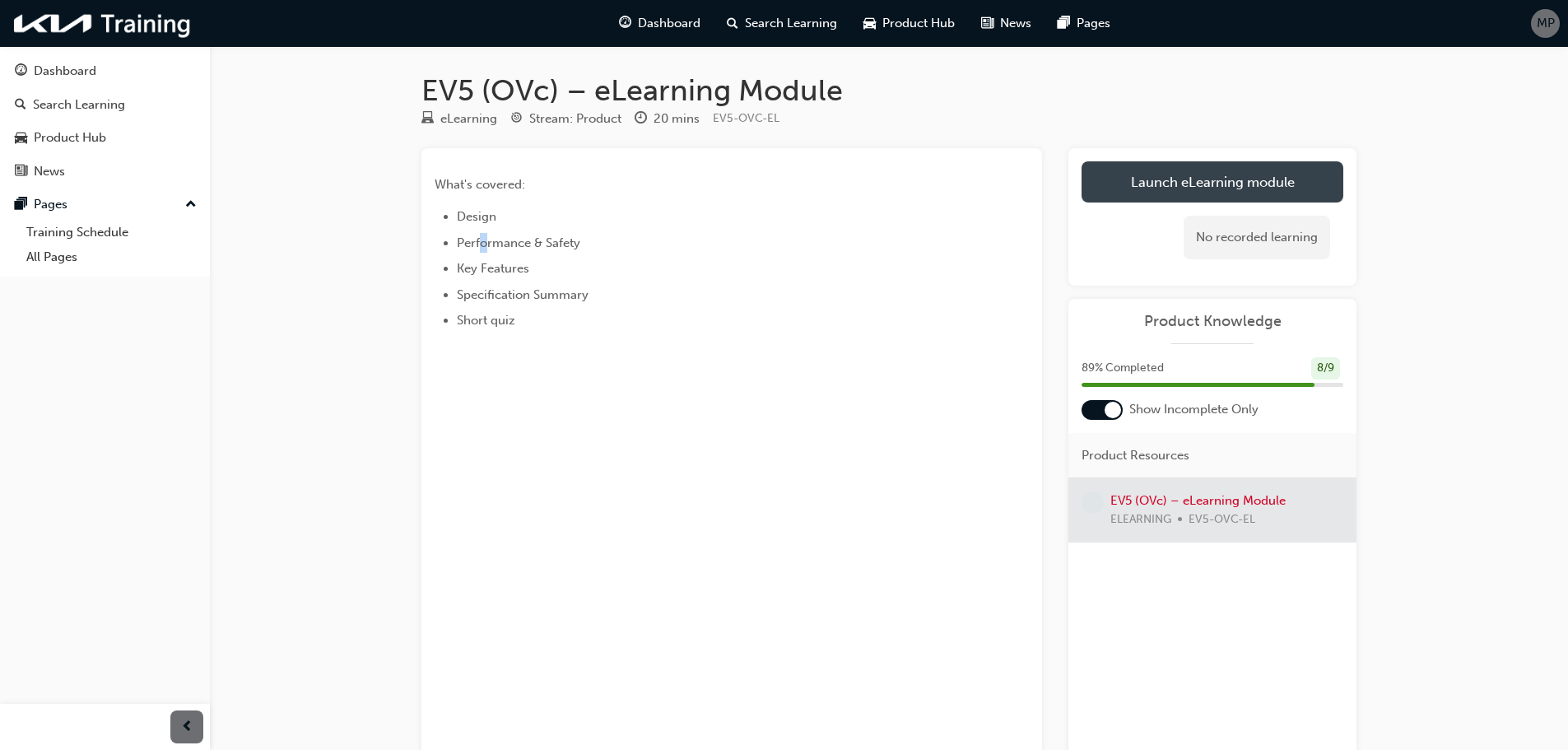
click at [1149, 202] on link "Launch eLearning module" at bounding box center [1212, 182] width 261 height 41
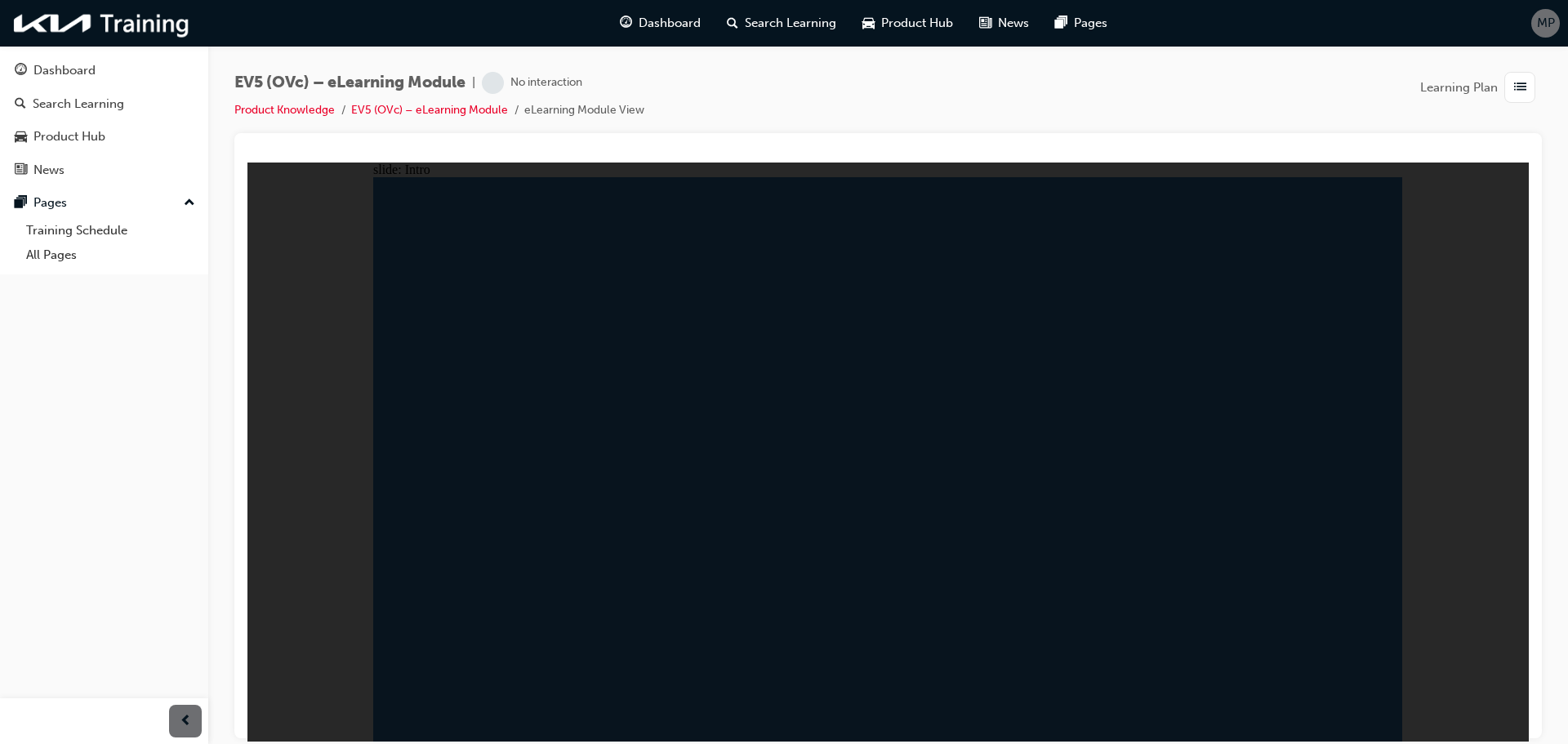
drag, startPoint x: 844, startPoint y: 613, endPoint x: 855, endPoint y: 620, distance: 13.0
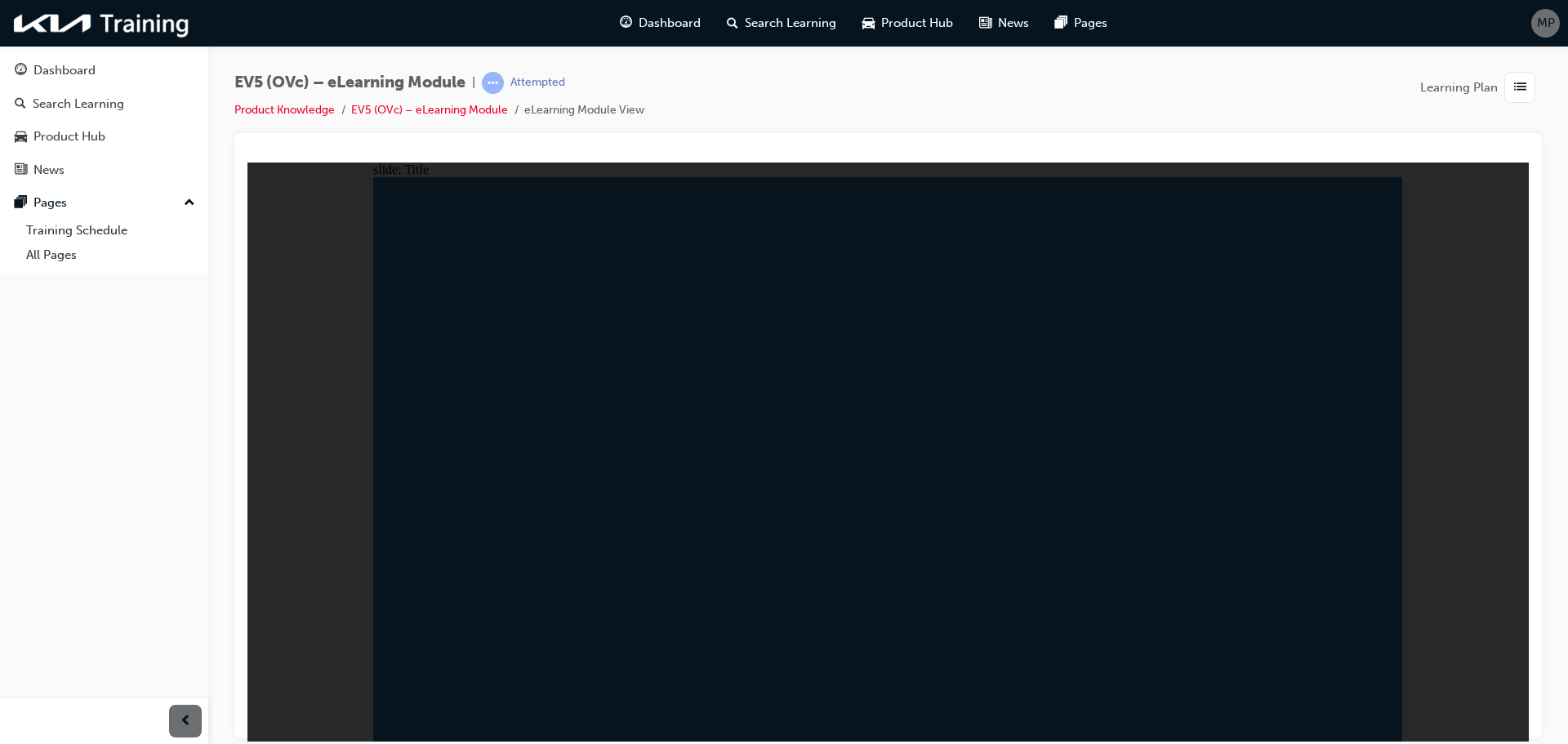
drag, startPoint x: 1377, startPoint y: 708, endPoint x: 1368, endPoint y: 706, distance: 9.2
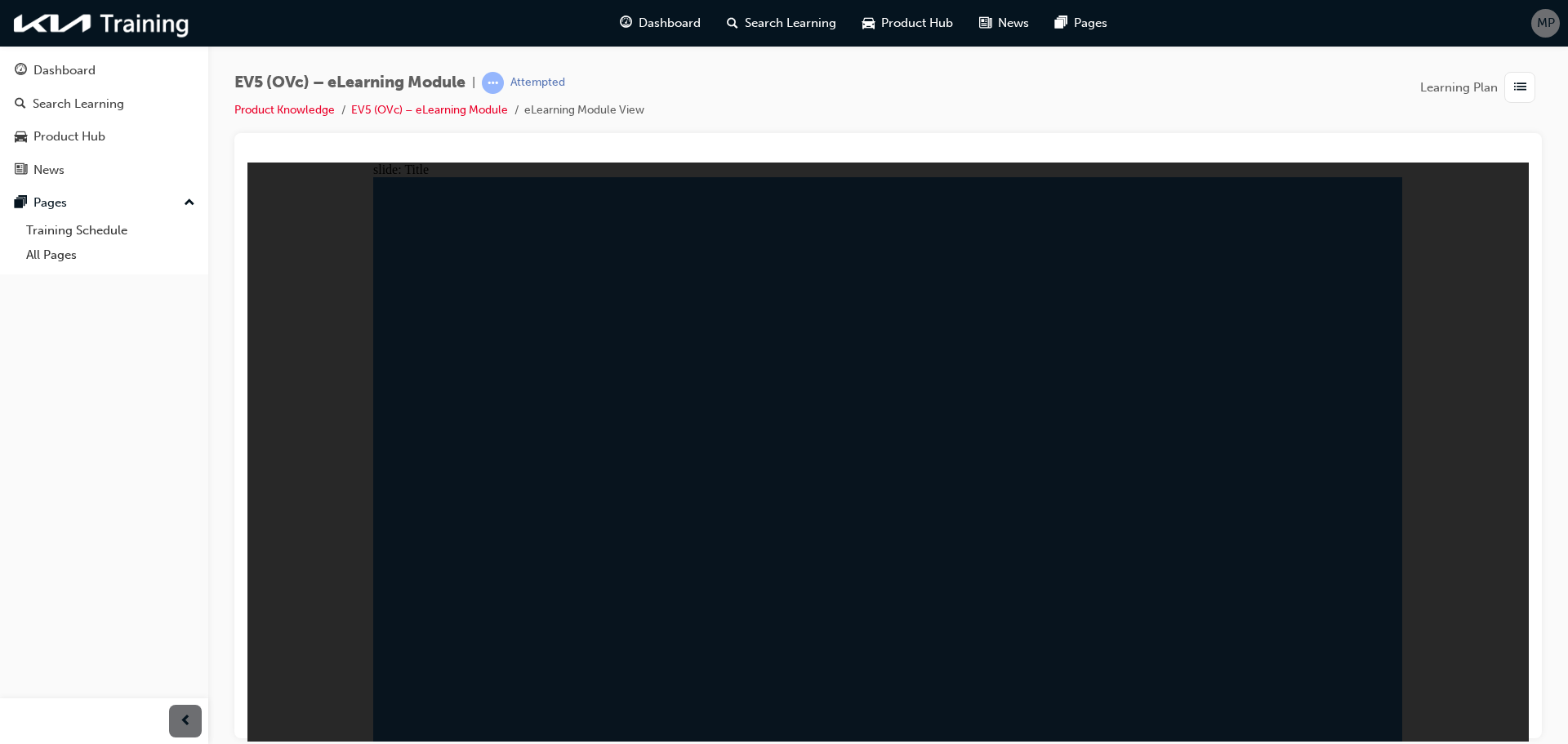
click at [493, 284] on video at bounding box center [369, 223] width 245 height 123
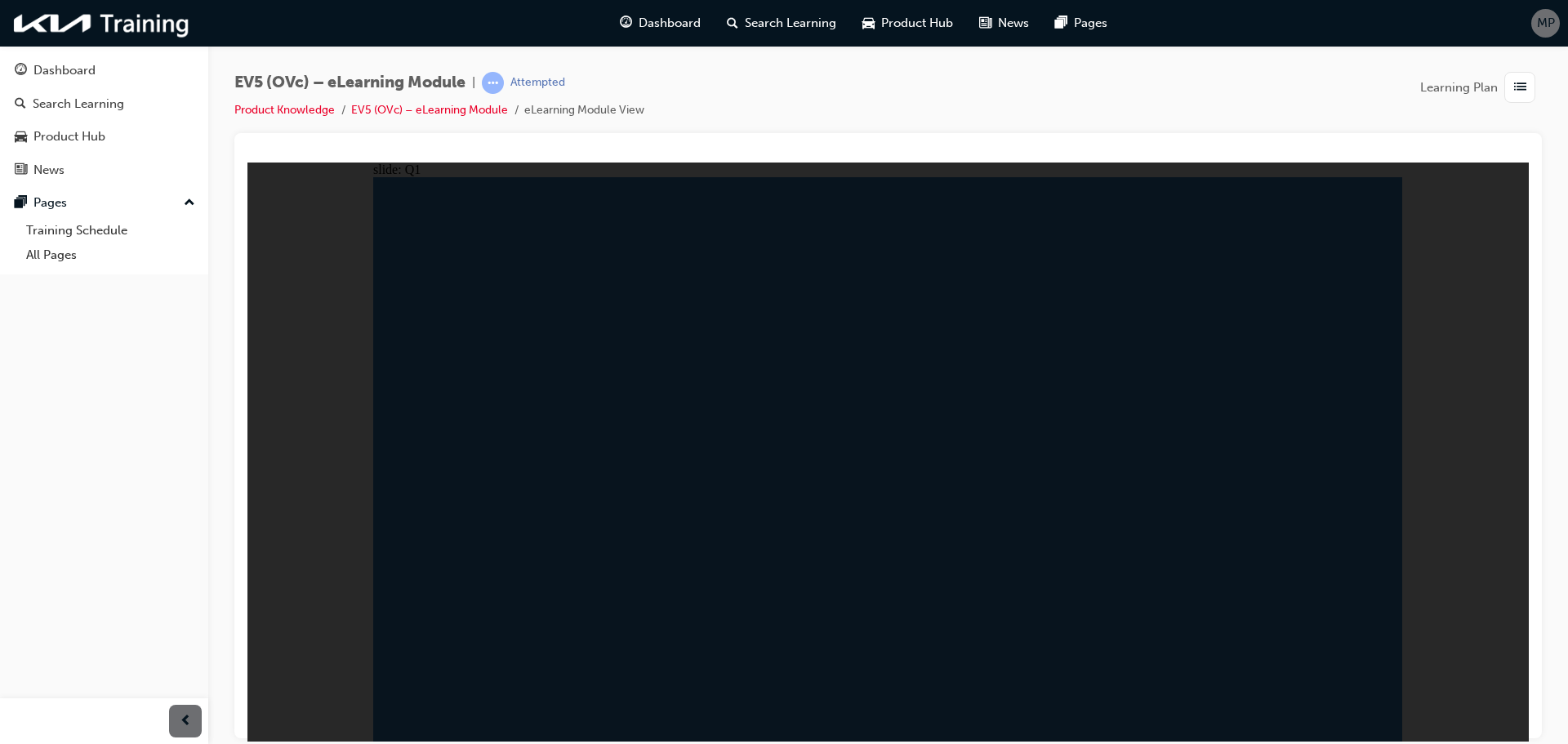
radio input "true"
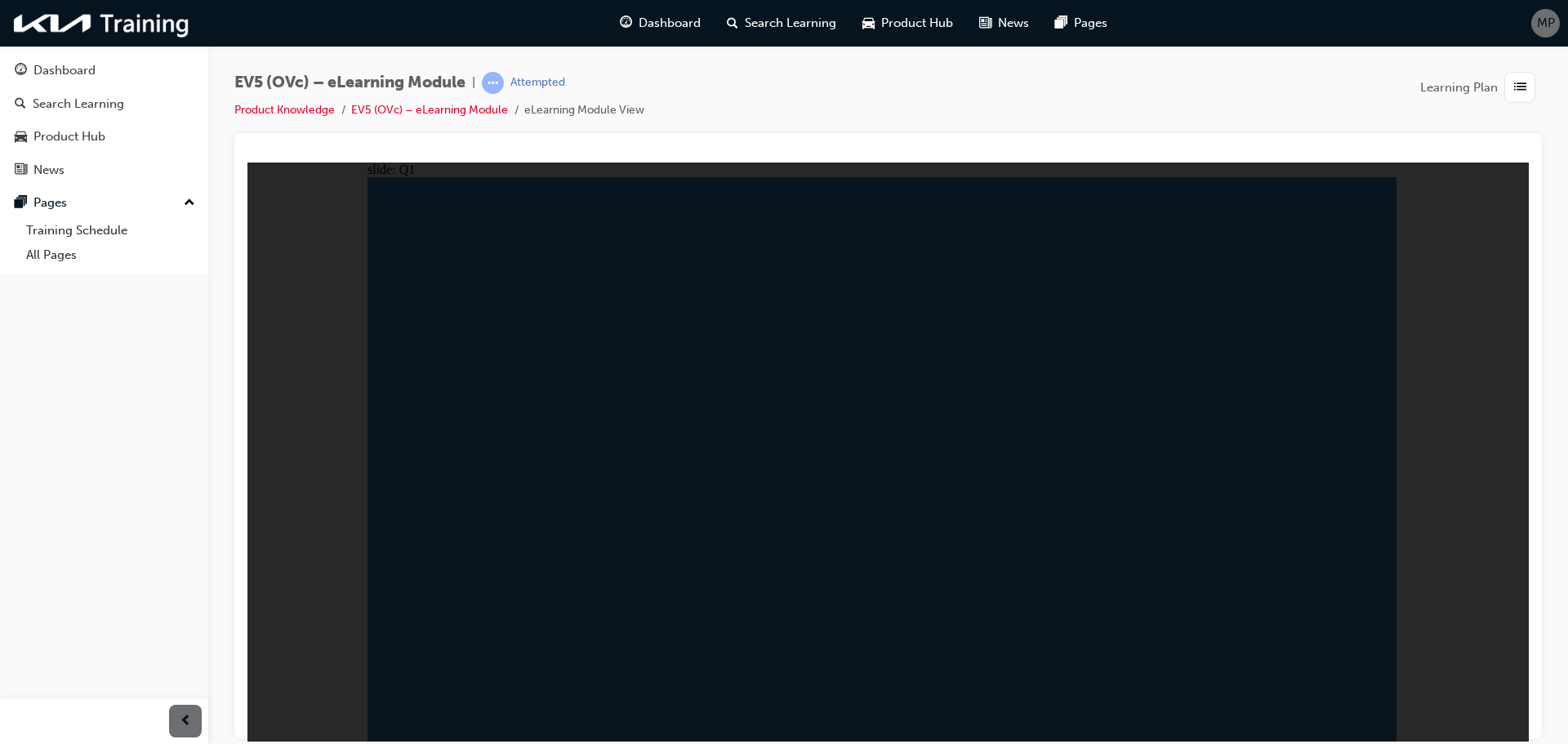
drag, startPoint x: 926, startPoint y: 463, endPoint x: 1201, endPoint y: 609, distance: 311.4
radio input "false"
radio input "true"
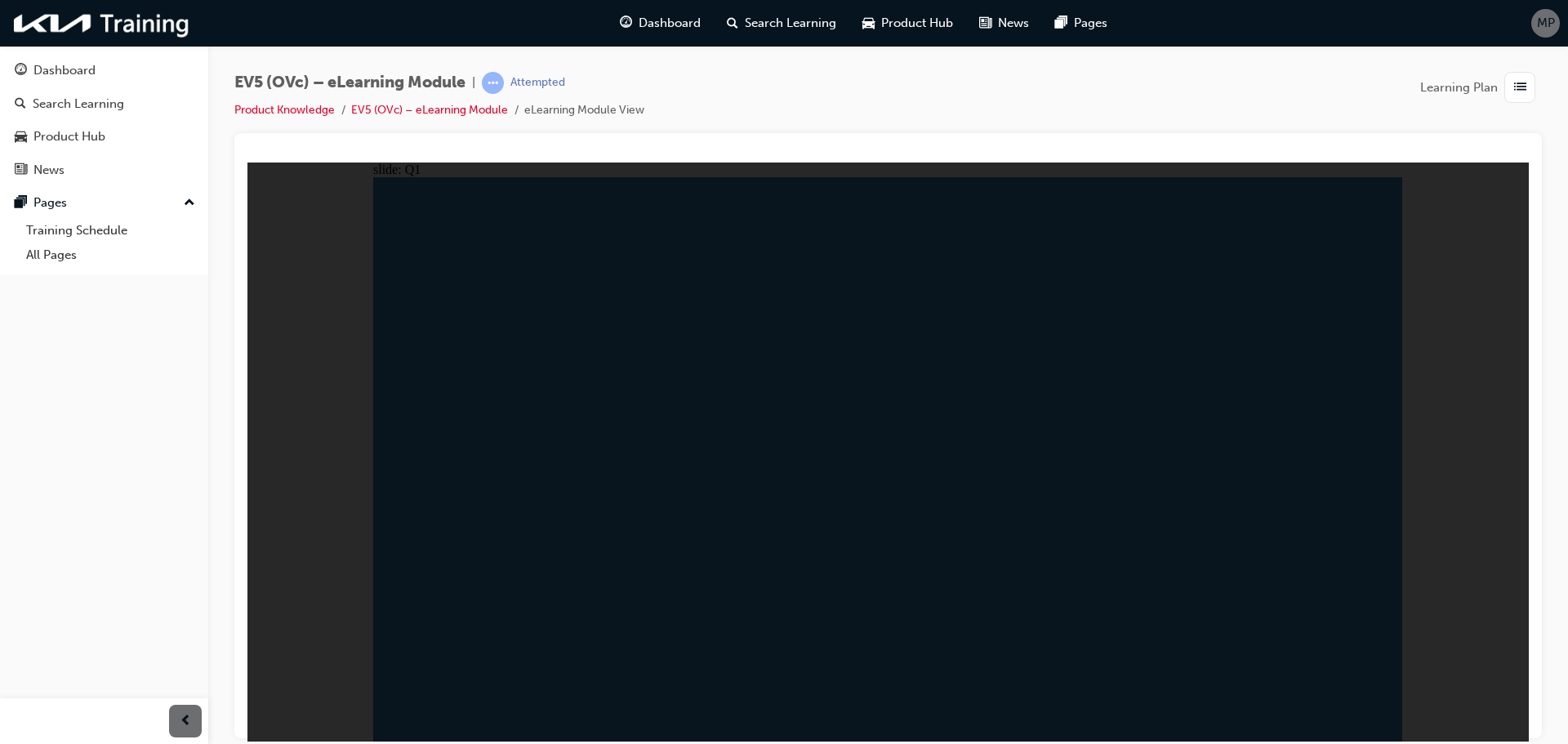
radio input "true"
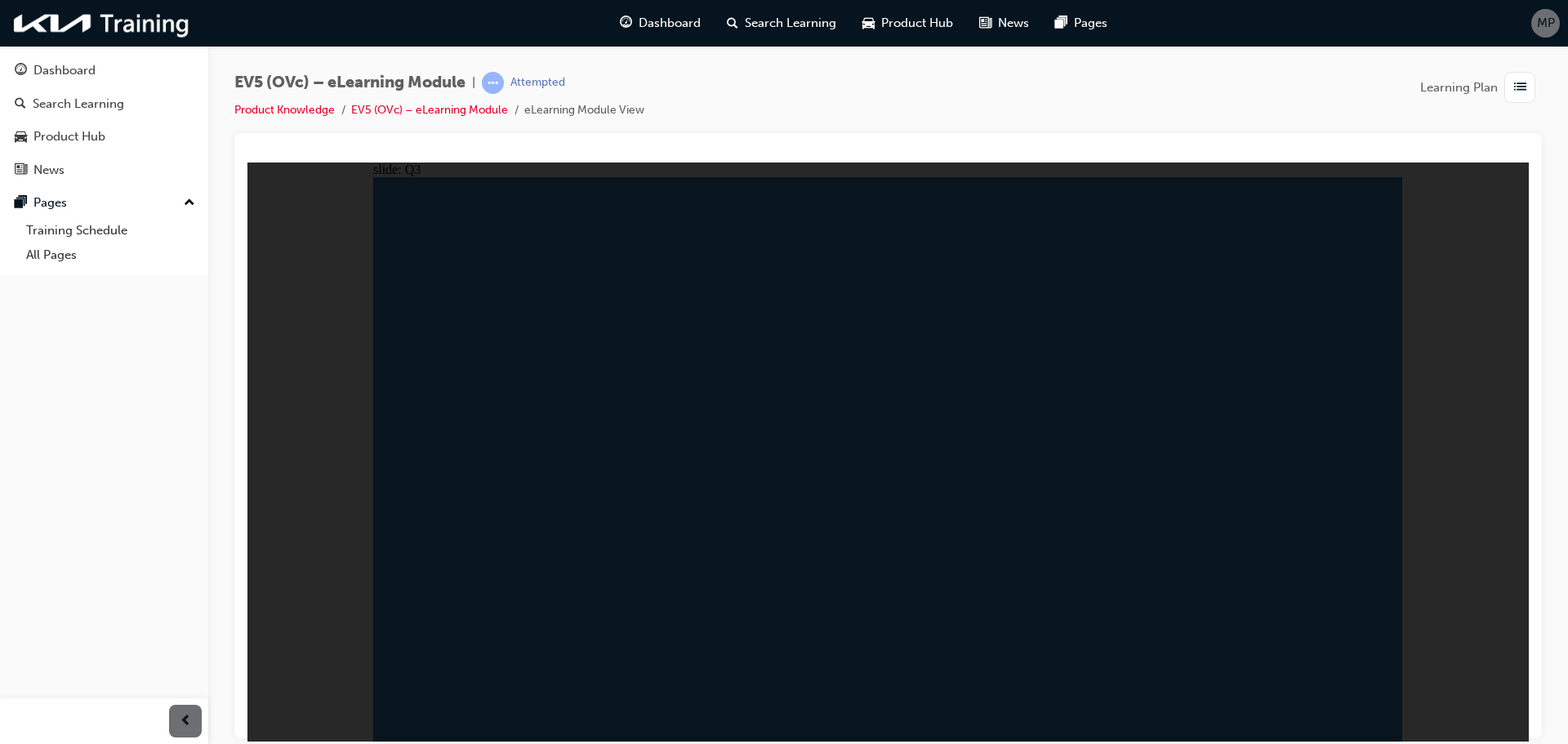
radio input "true"
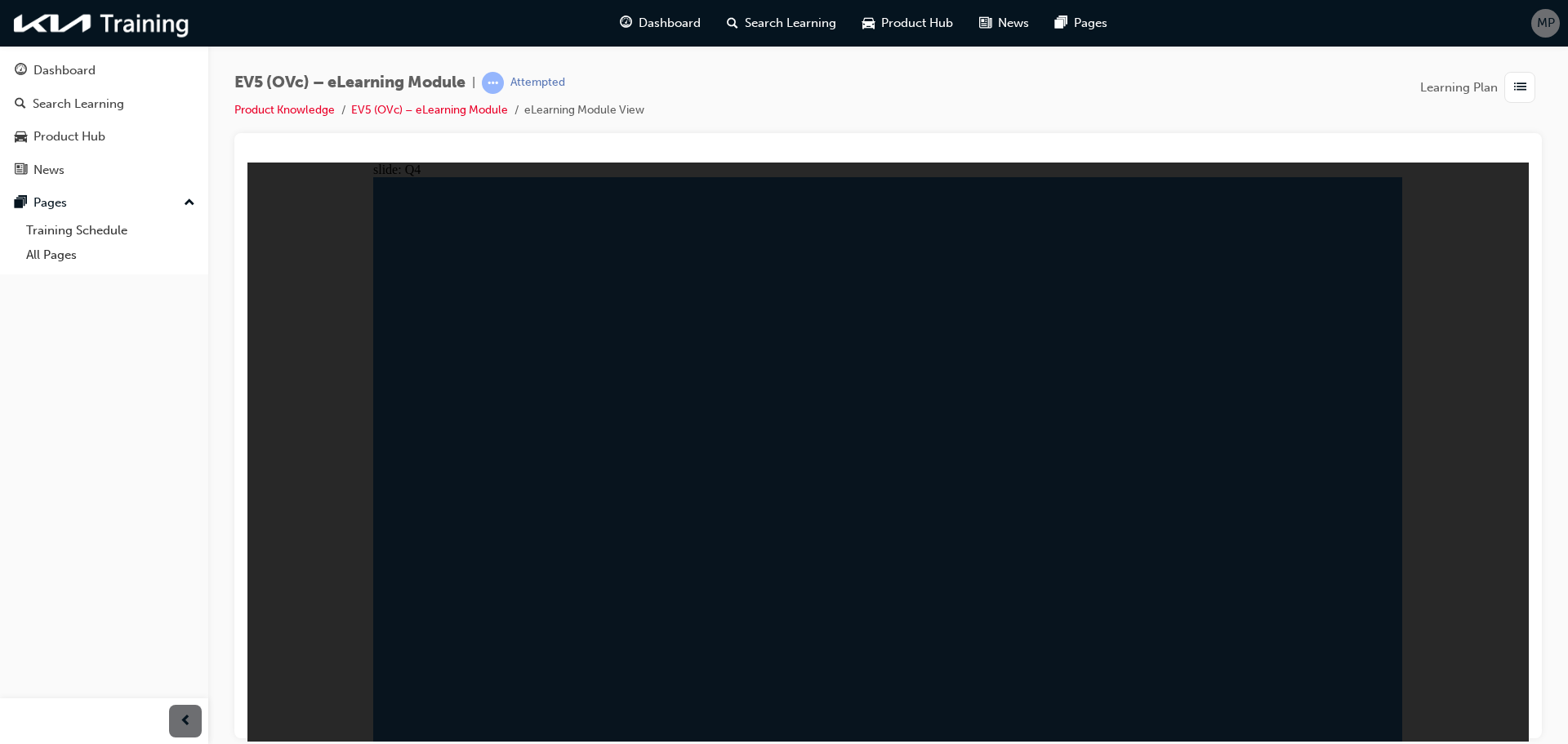
radio input "true"
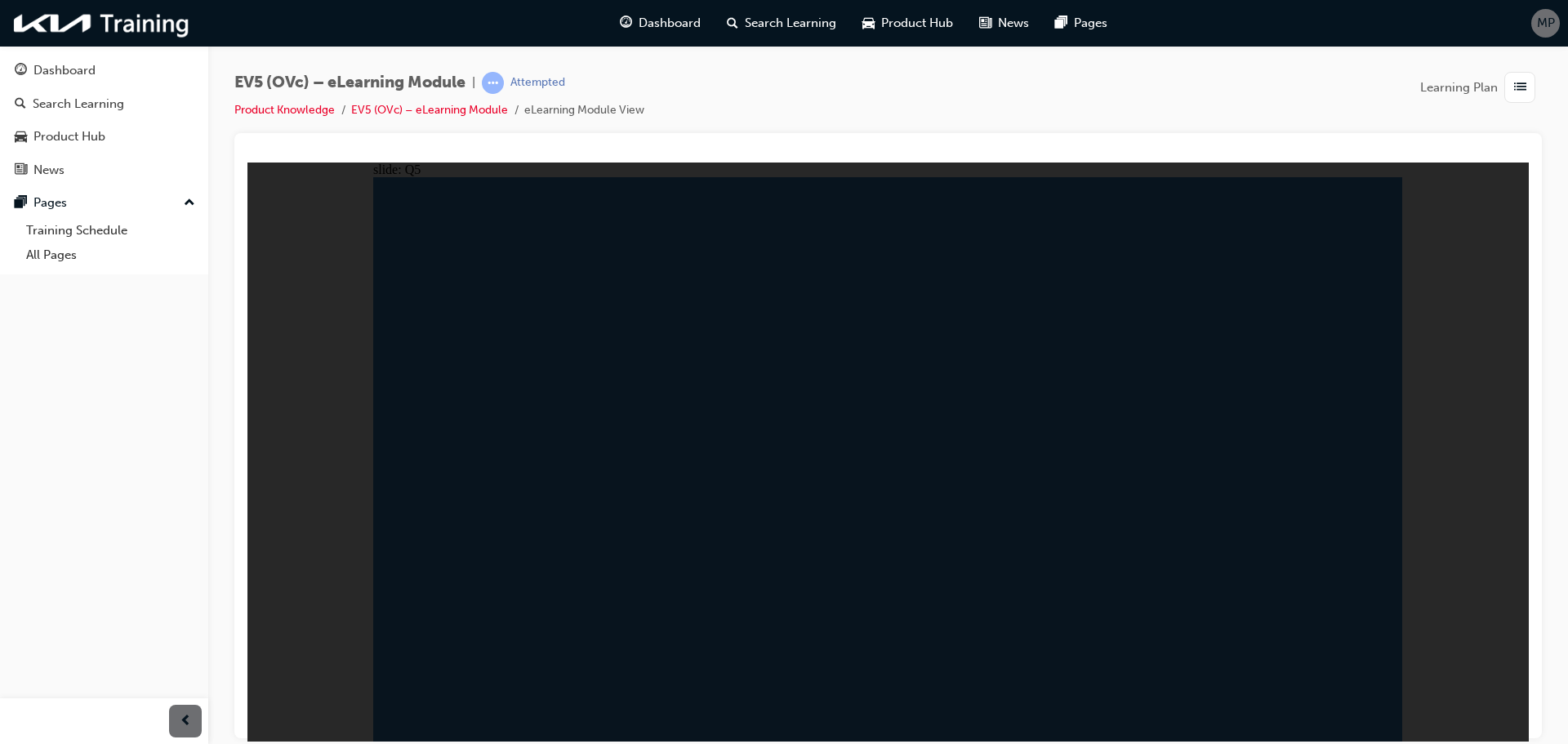
radio input "false"
radio input "true"
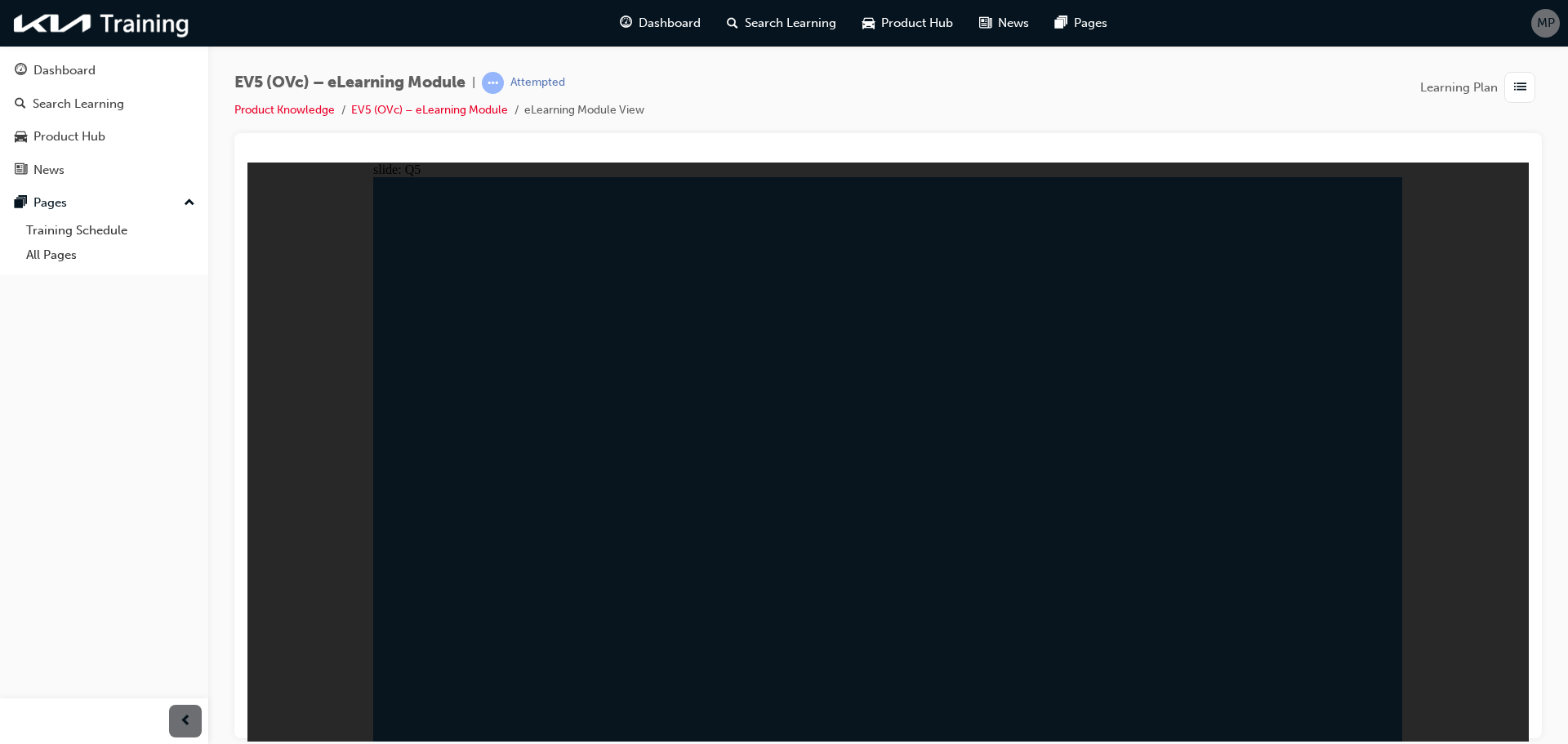
radio input "true"
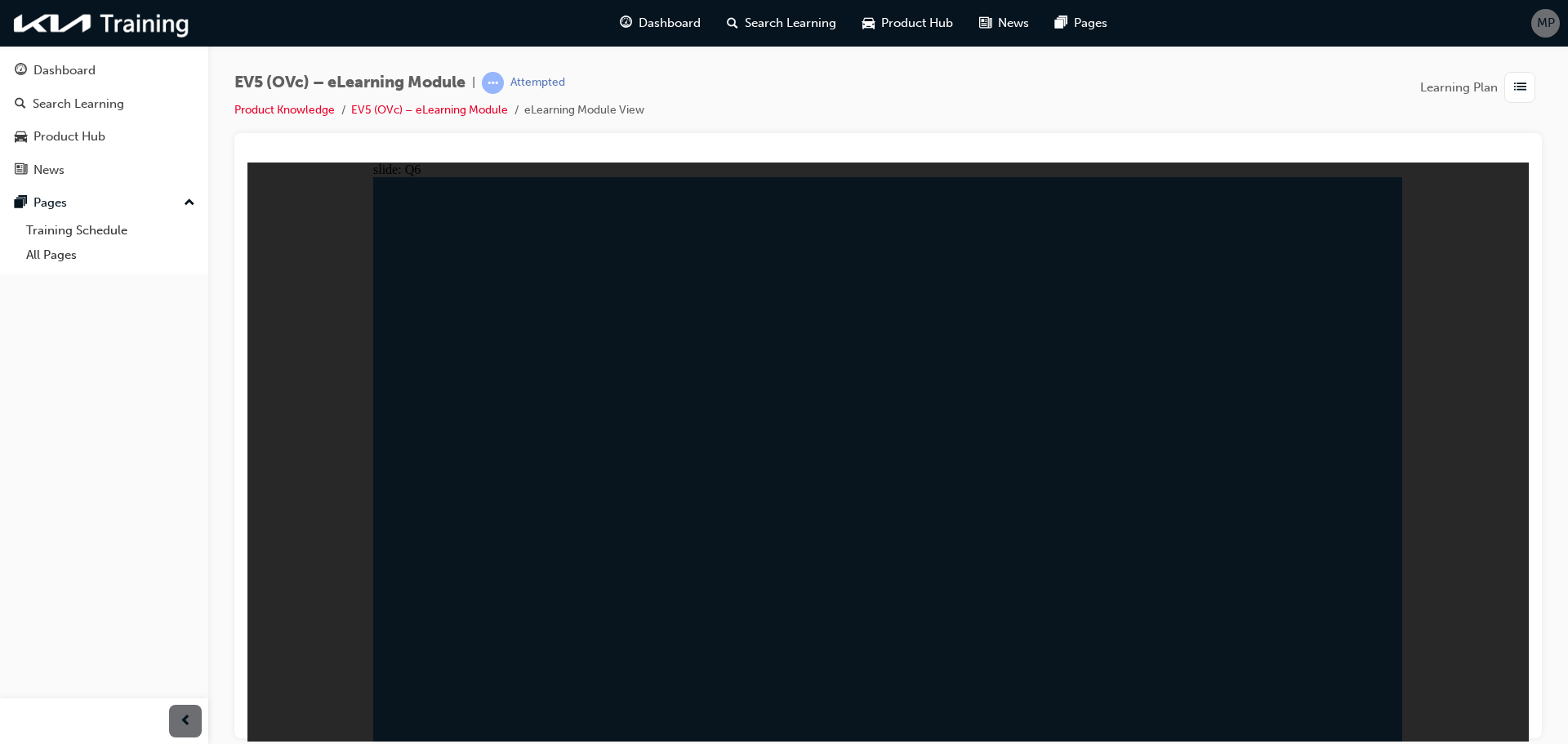
radio input "true"
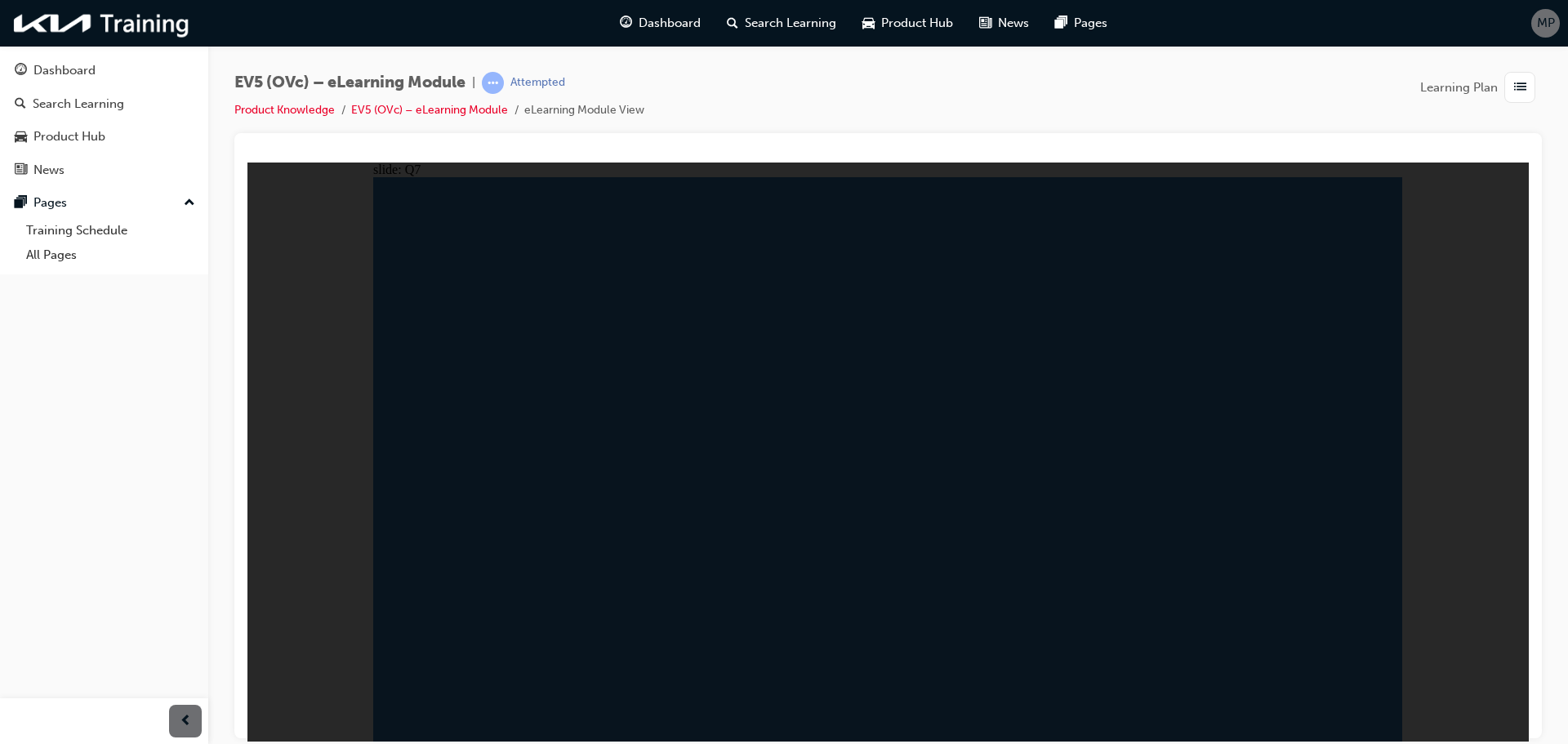
radio input "true"
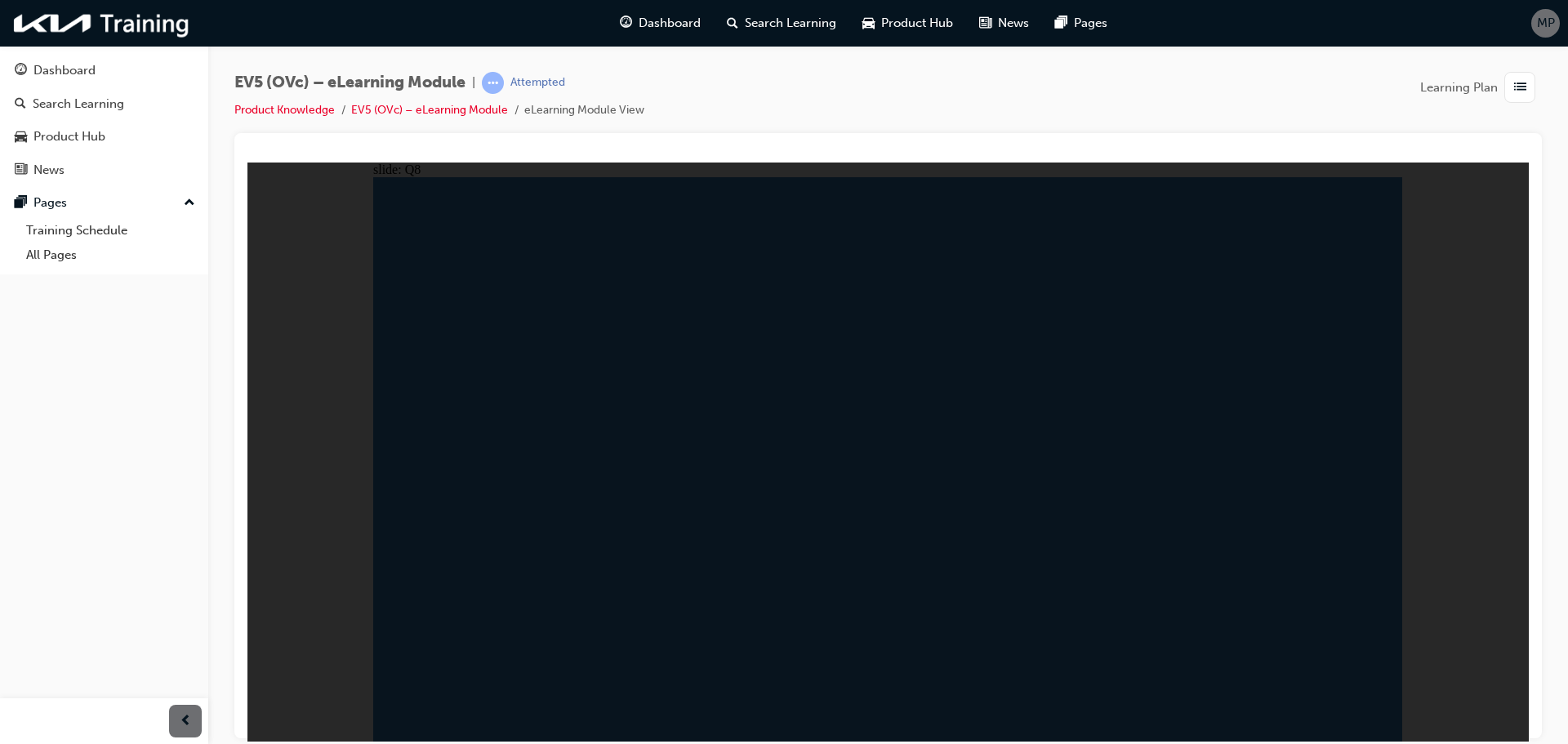
radio input "true"
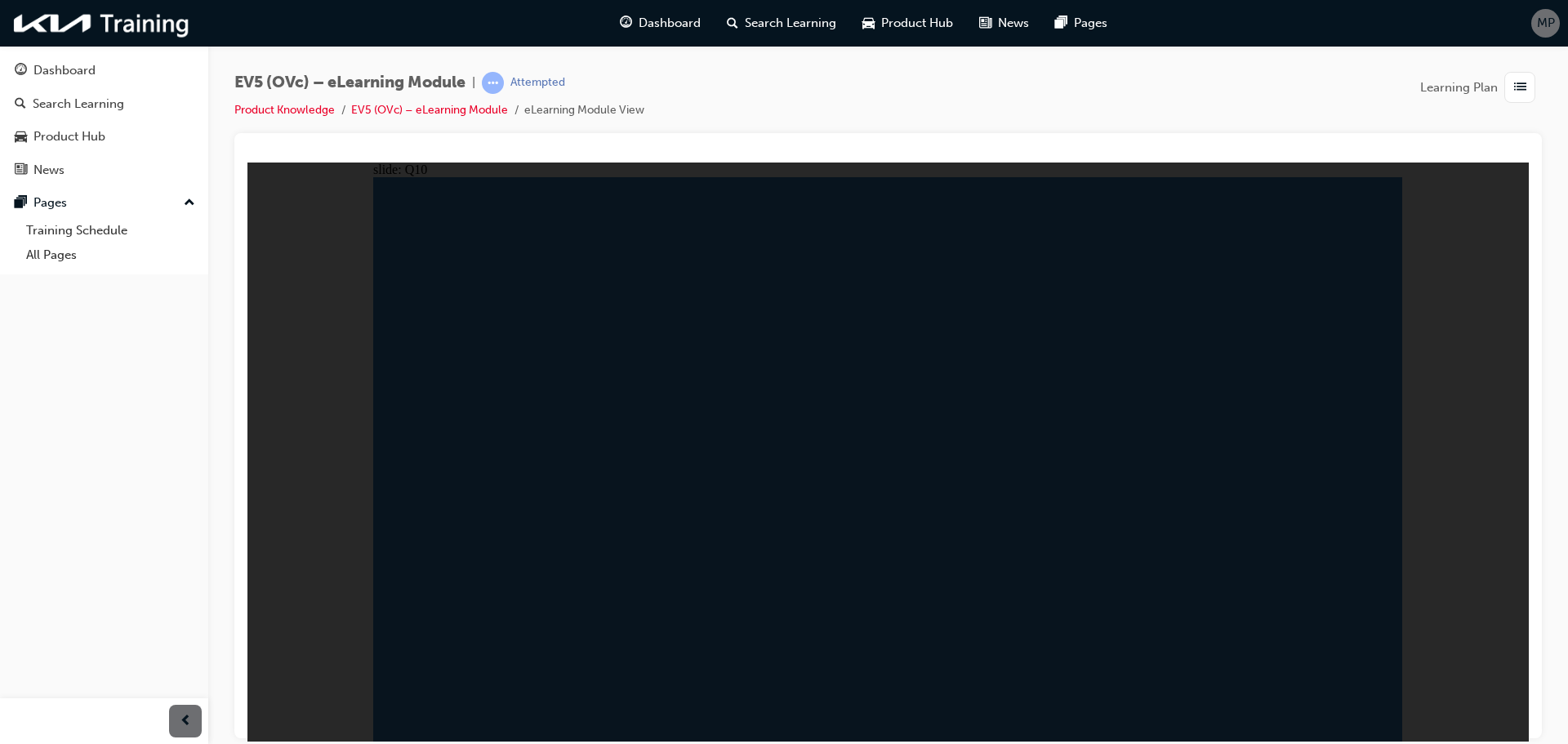
radio input "true"
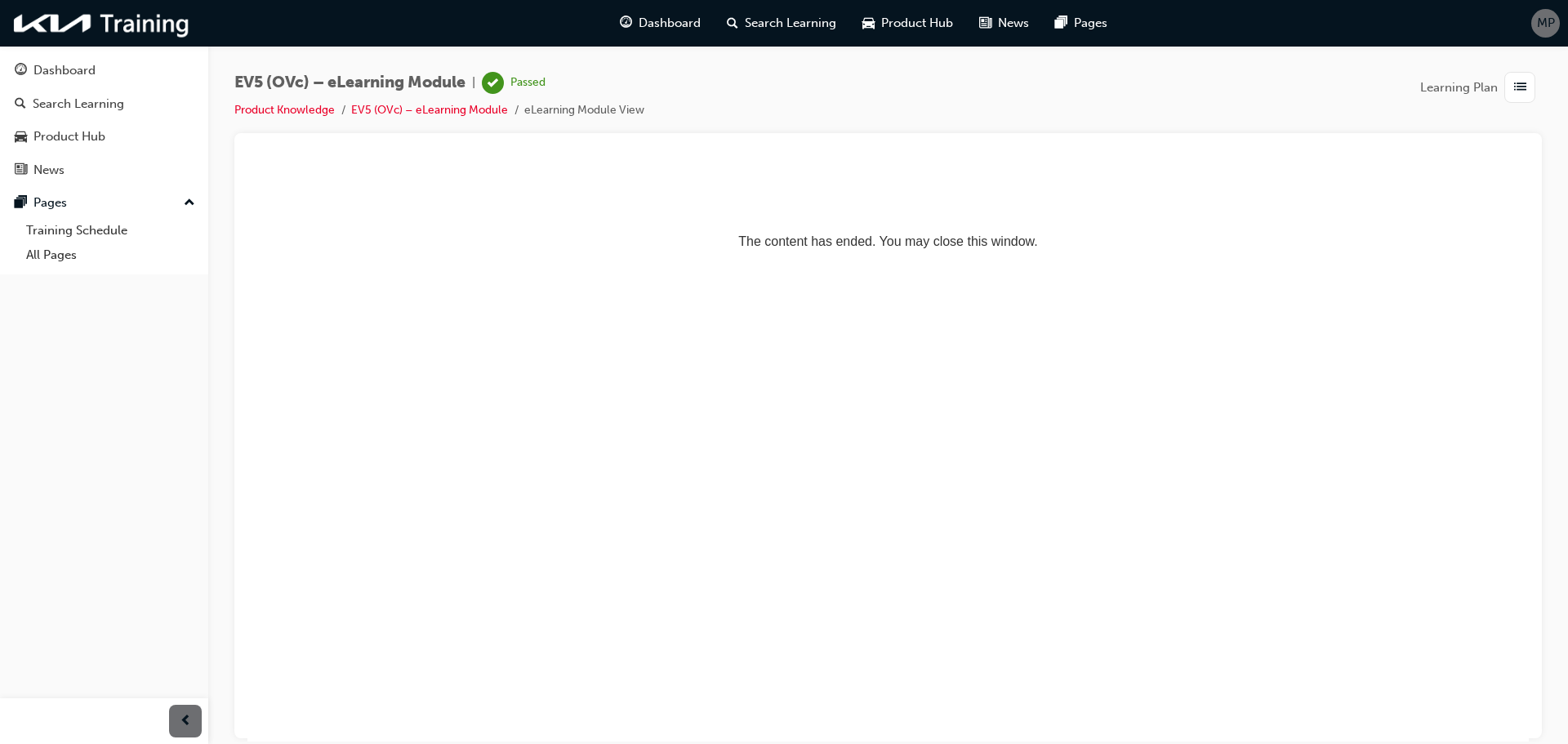
click at [804, 235] on p "The content has ended. You may close this window." at bounding box center [888, 212] width 1268 height 74
click at [60, 68] on div "Dashboard" at bounding box center [65, 70] width 62 height 19
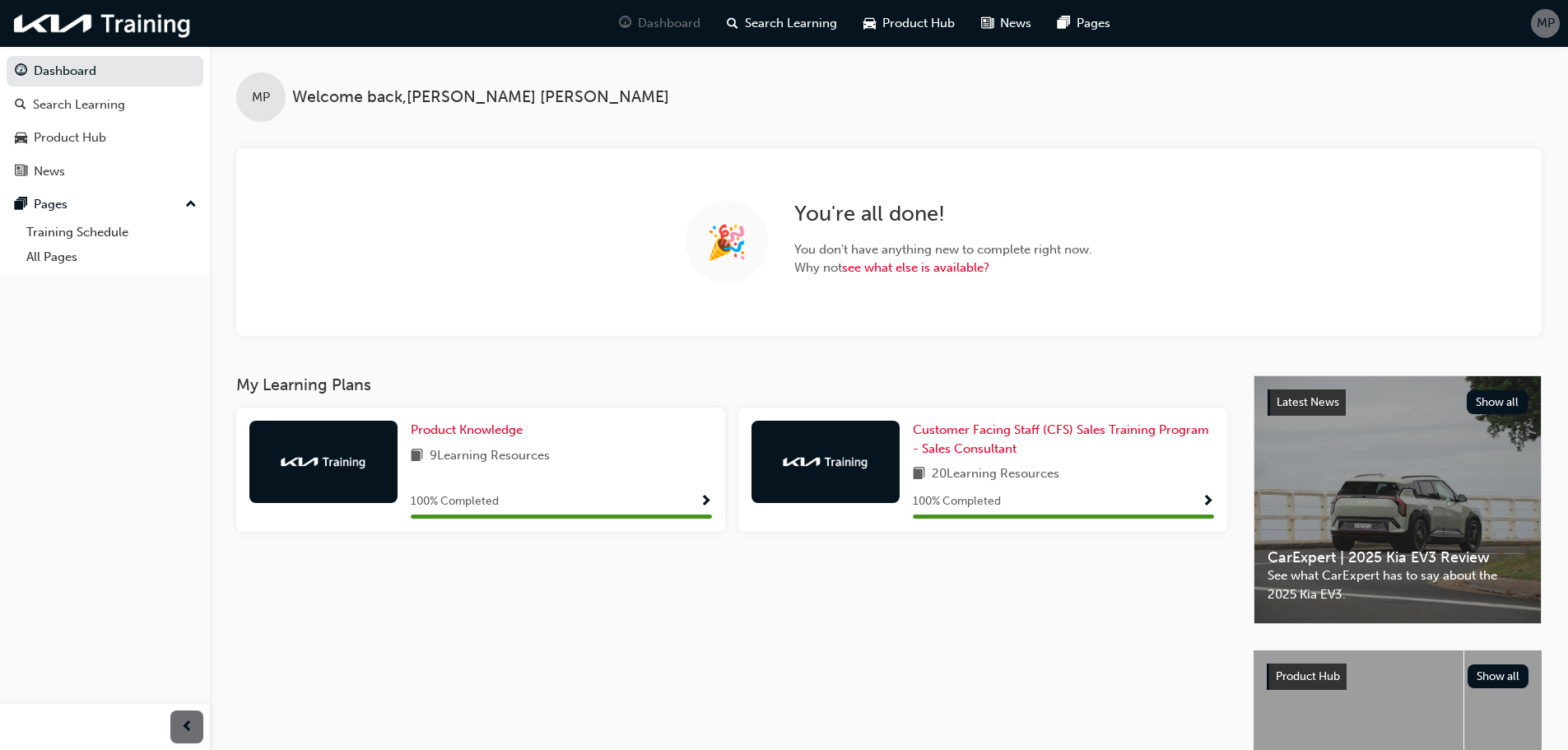
click at [998, 588] on div "My Learning Plans Product Knowledge 9 Learning Resources 100 % Completed Custom…" at bounding box center [745, 630] width 1018 height 511
click at [82, 32] on img at bounding box center [103, 23] width 190 height 34
